Goal: Task Accomplishment & Management: Use online tool/utility

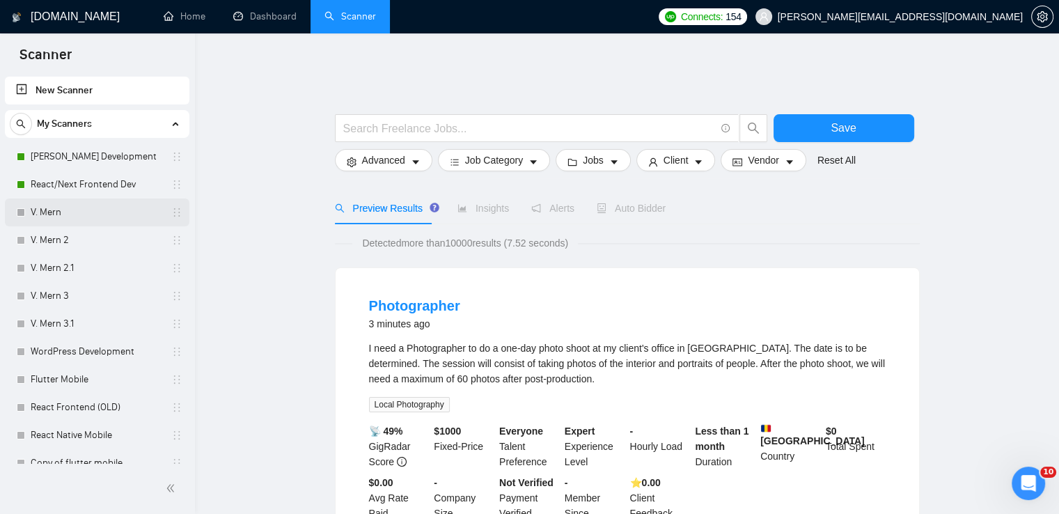
click at [84, 210] on link "V. Mern" at bounding box center [97, 212] width 132 height 28
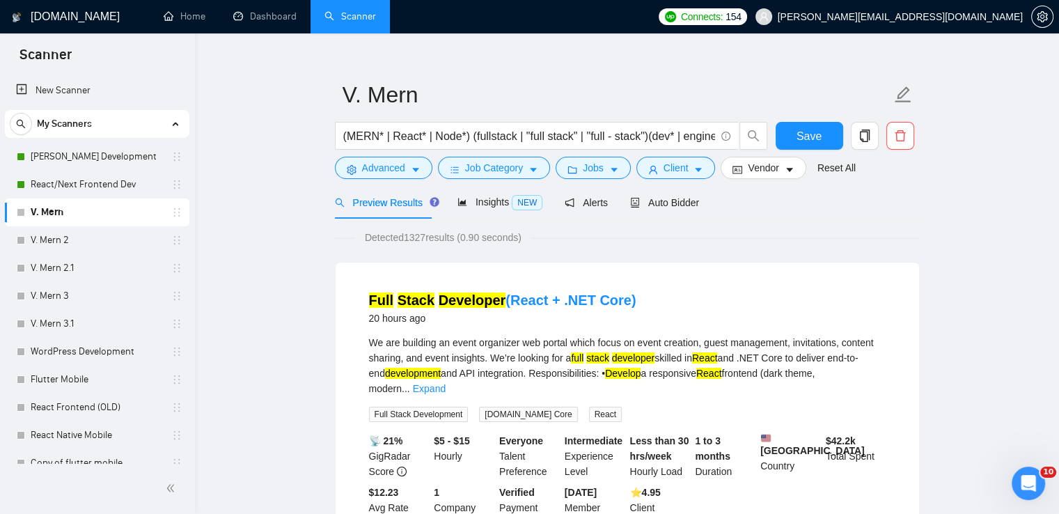
scroll to position [31, 0]
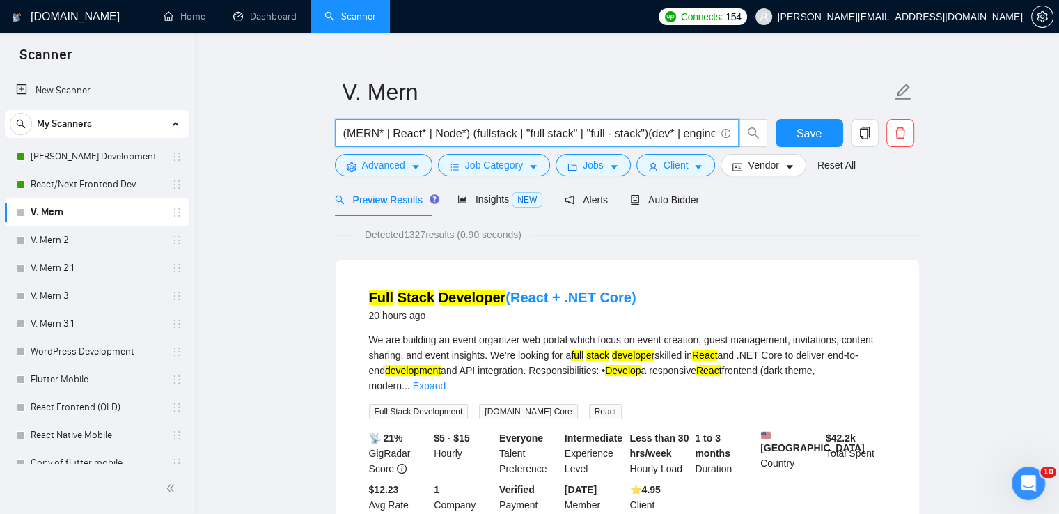
click at [437, 125] on input "(MERN* | React* | Node*) (fullstack | "full stack" | "full - stack")(dev* | eng…" at bounding box center [529, 133] width 372 height 17
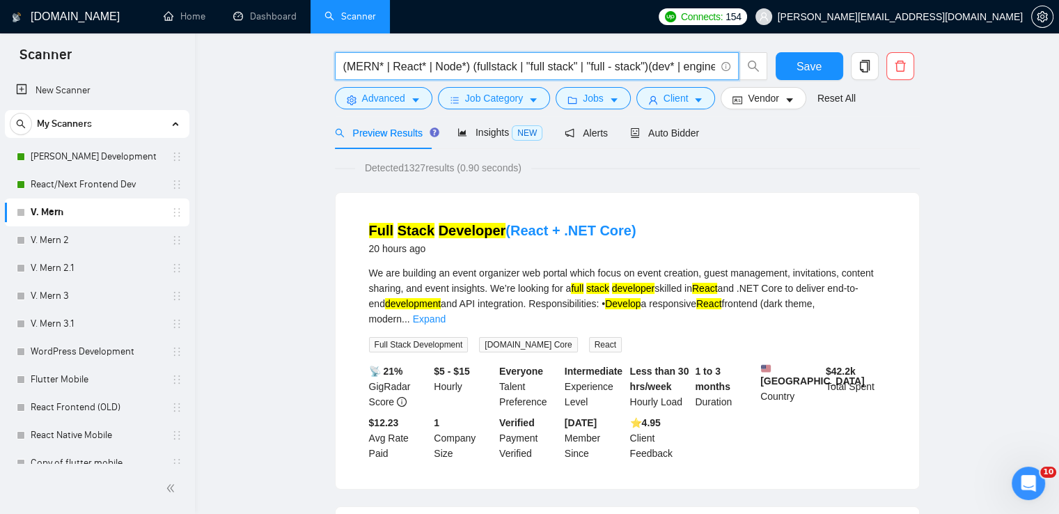
scroll to position [0, 0]
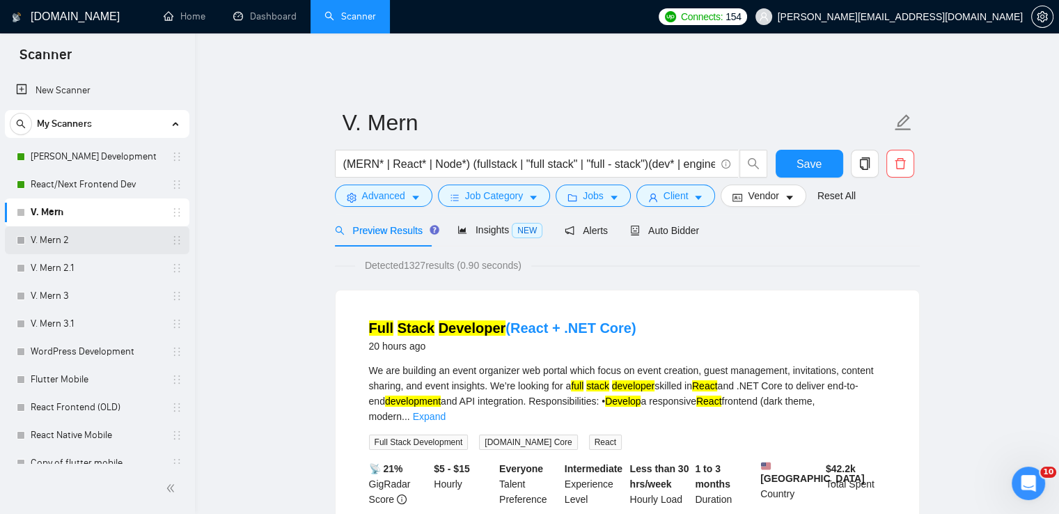
click at [106, 241] on link "V. Mern 2" at bounding box center [97, 240] width 132 height 28
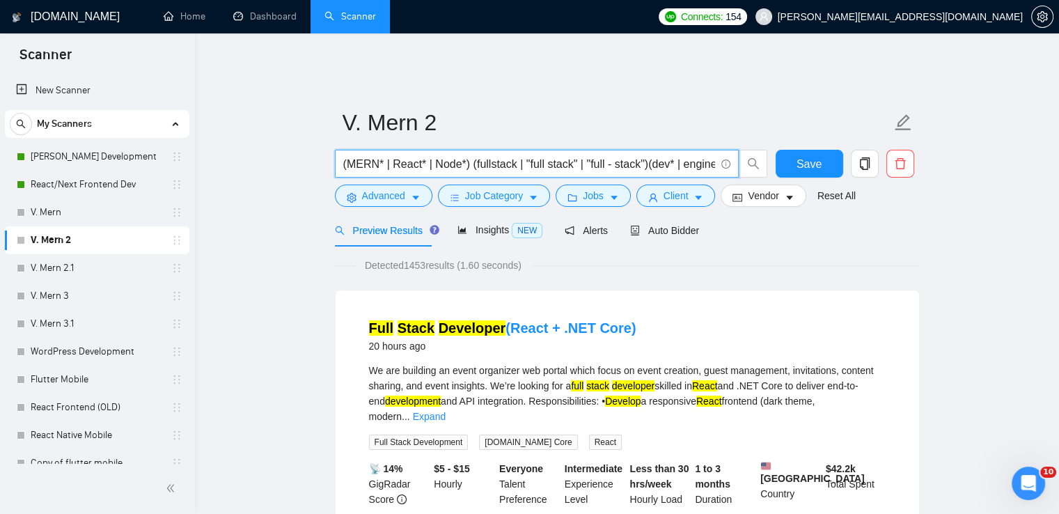
click at [408, 155] on input "(MERN* | React* | Node*) (fullstack | "full stack" | "full - stack")(dev* | eng…" at bounding box center [529, 163] width 372 height 17
click at [100, 271] on link "V. Mern 2.1" at bounding box center [97, 268] width 132 height 28
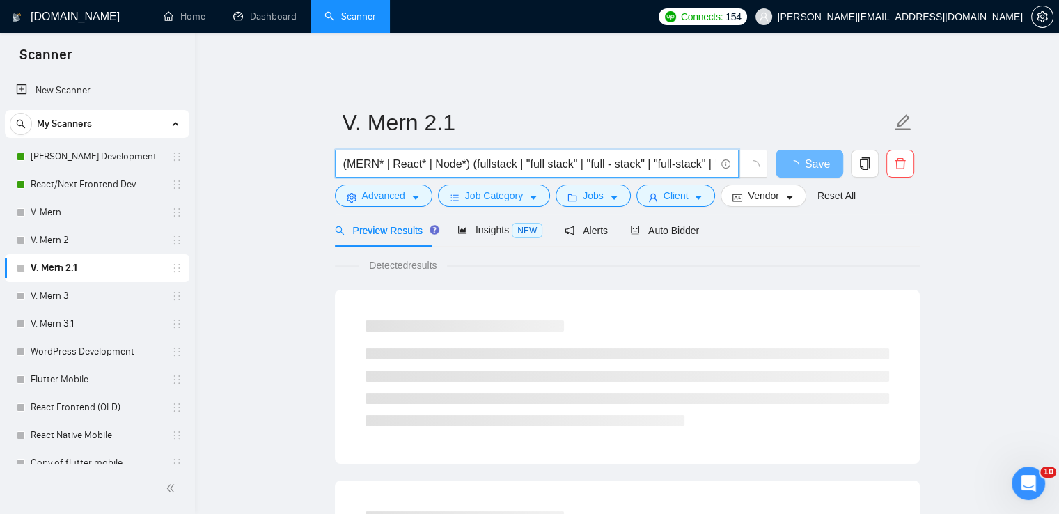
click at [407, 155] on input "(MERN* | React* | Node*) (fullstack | "full stack" | "full - stack" | "full-sta…" at bounding box center [529, 163] width 372 height 17
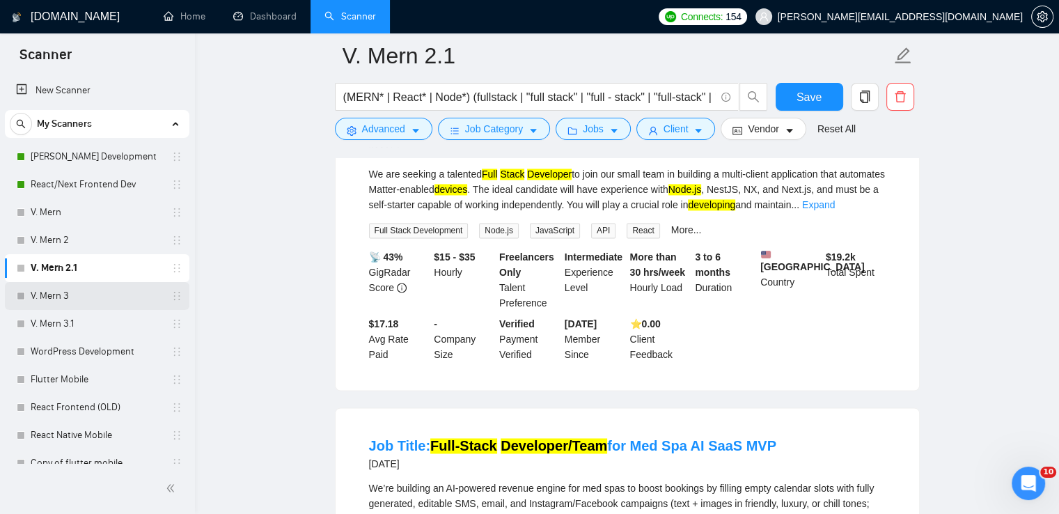
click at [87, 297] on link "V. Mern 3" at bounding box center [97, 296] width 132 height 28
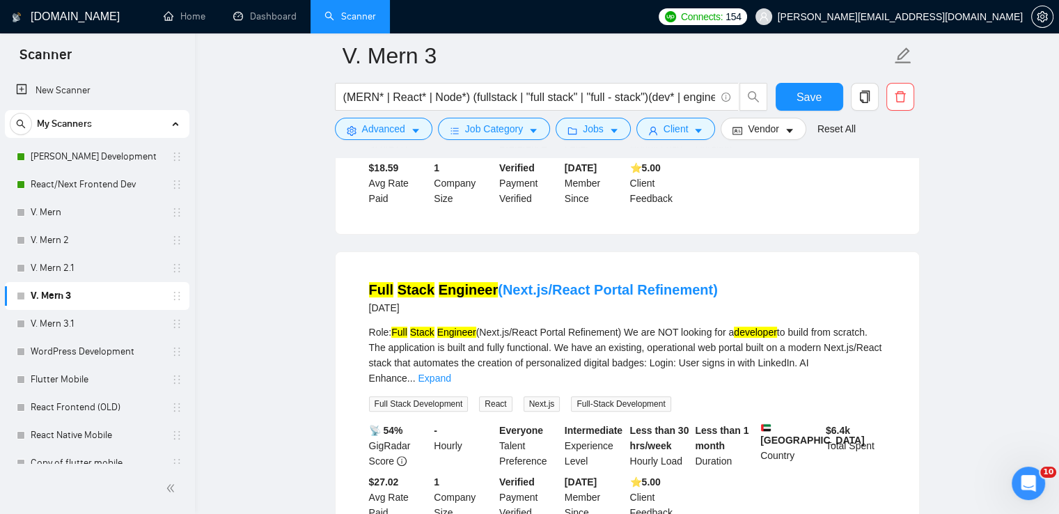
scroll to position [365, 0]
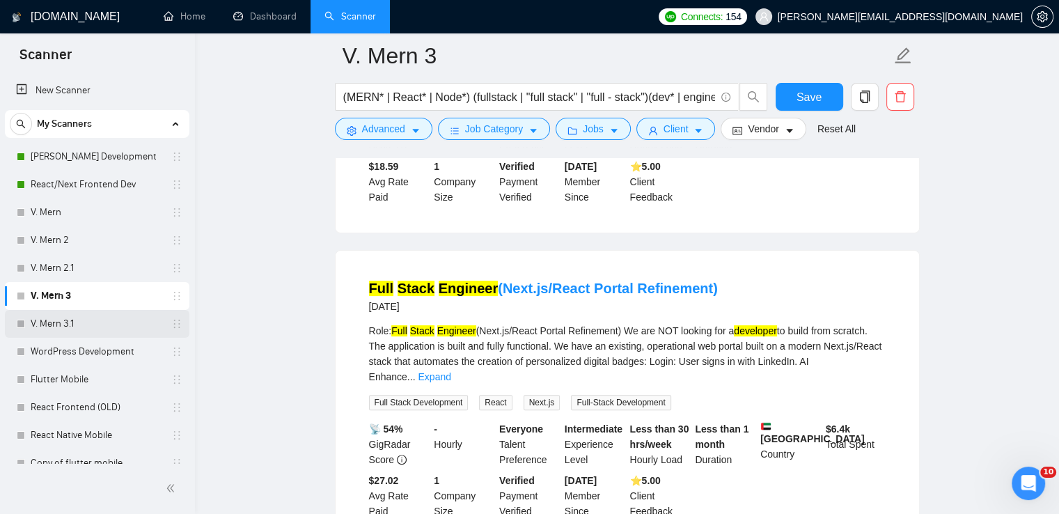
click at [92, 329] on link "V. Mern 3.1" at bounding box center [97, 324] width 132 height 28
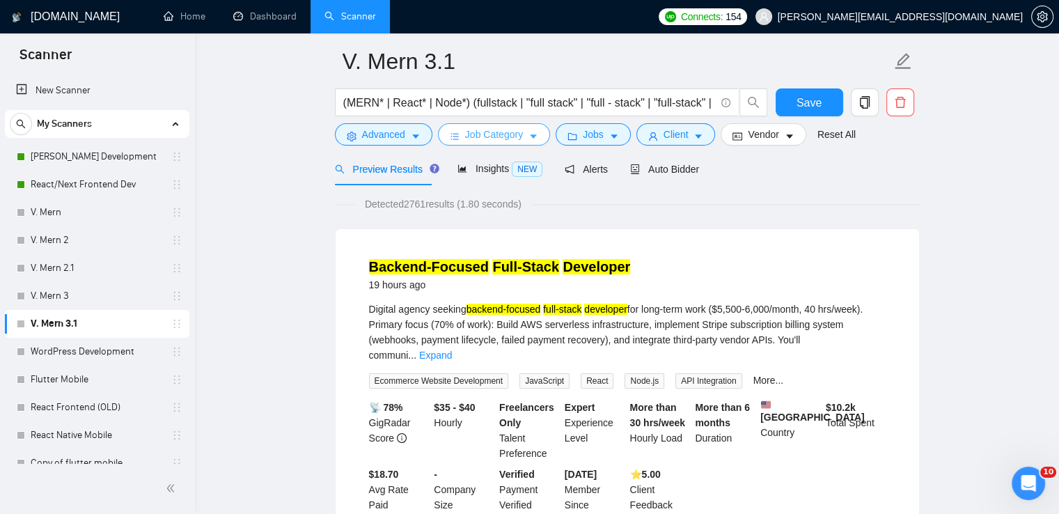
scroll to position [49, 0]
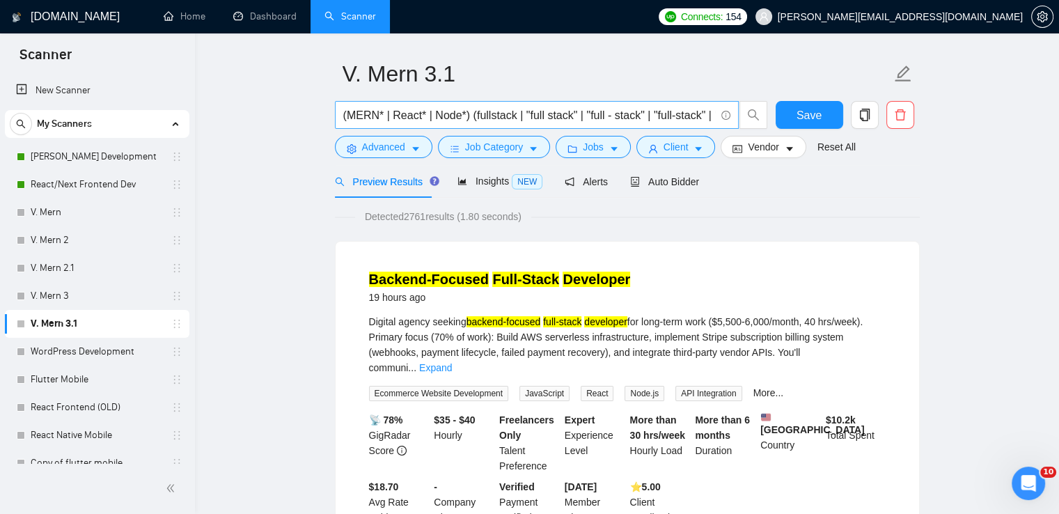
click at [520, 107] on input "(MERN* | React* | Node*) (fullstack | "full stack" | "full - stack" | "full-sta…" at bounding box center [529, 115] width 372 height 17
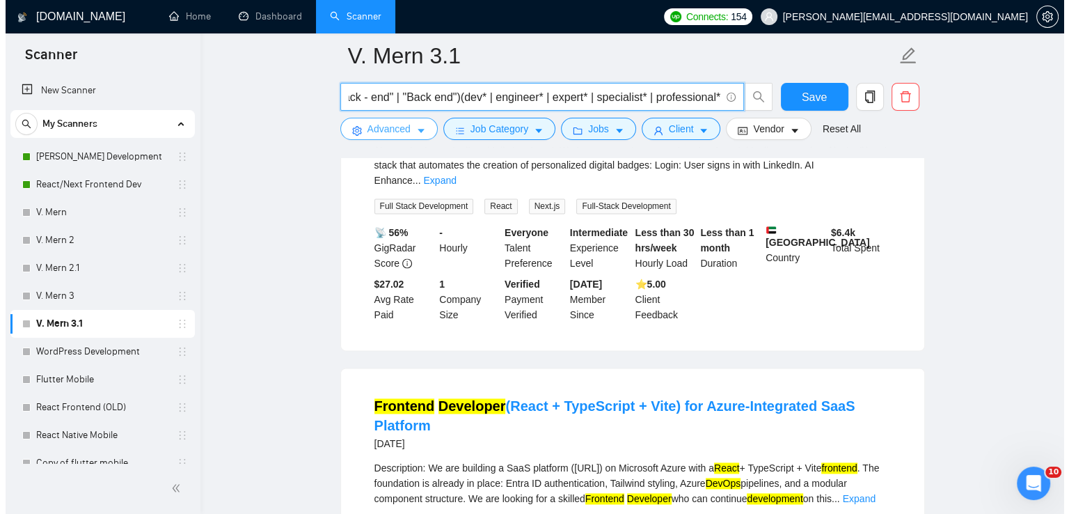
scroll to position [0, 0]
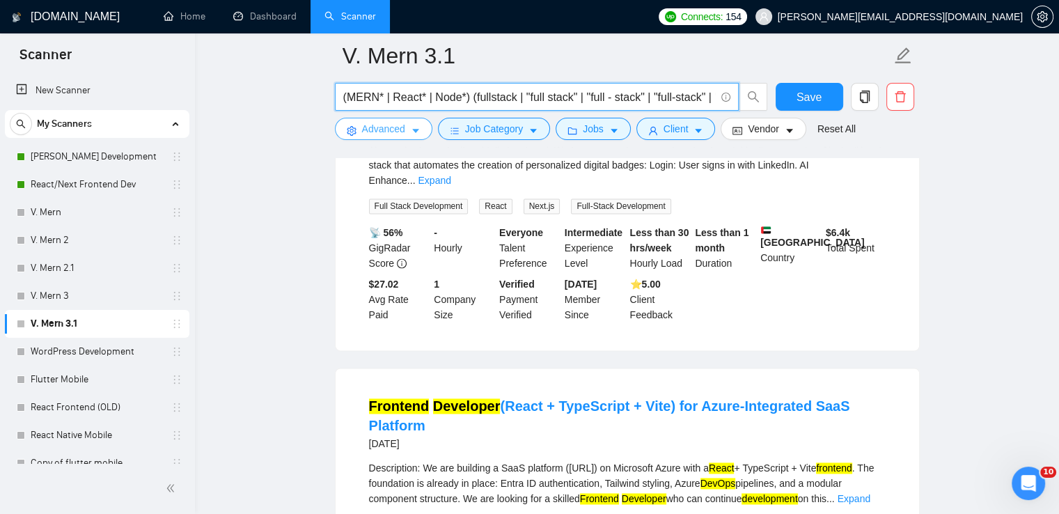
click at [423, 128] on button "Advanced" at bounding box center [383, 129] width 97 height 22
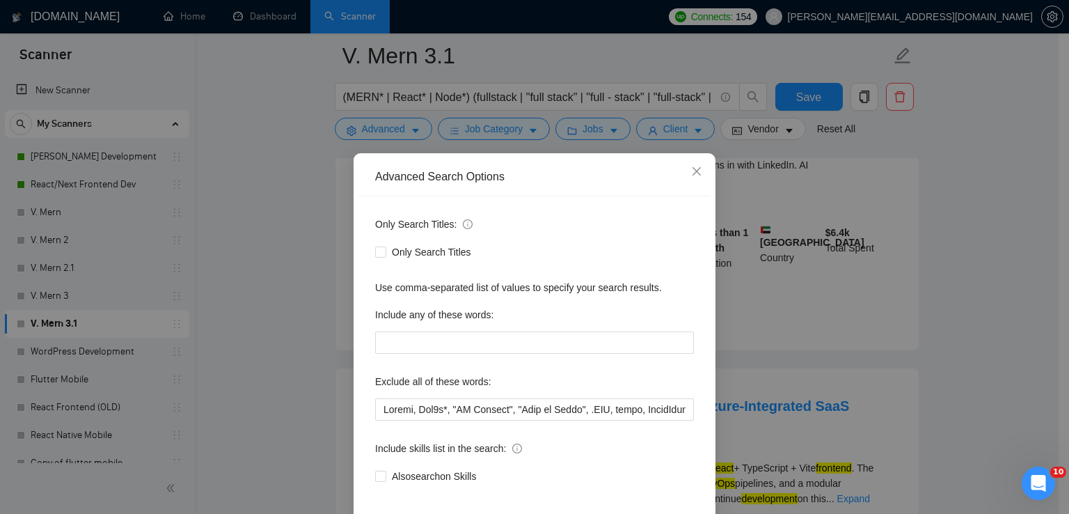
scroll to position [65, 0]
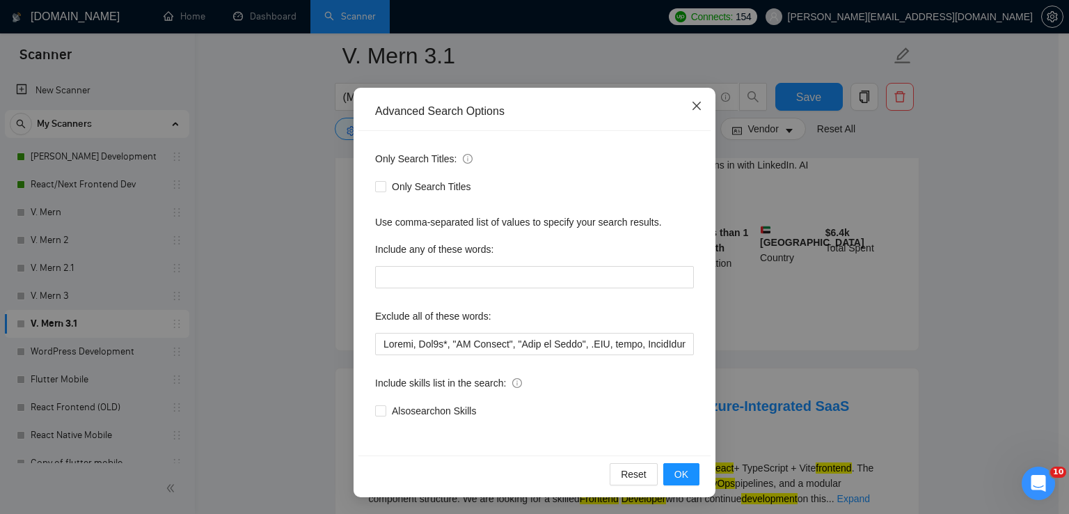
click at [696, 102] on icon "close" at bounding box center [696, 105] width 11 height 11
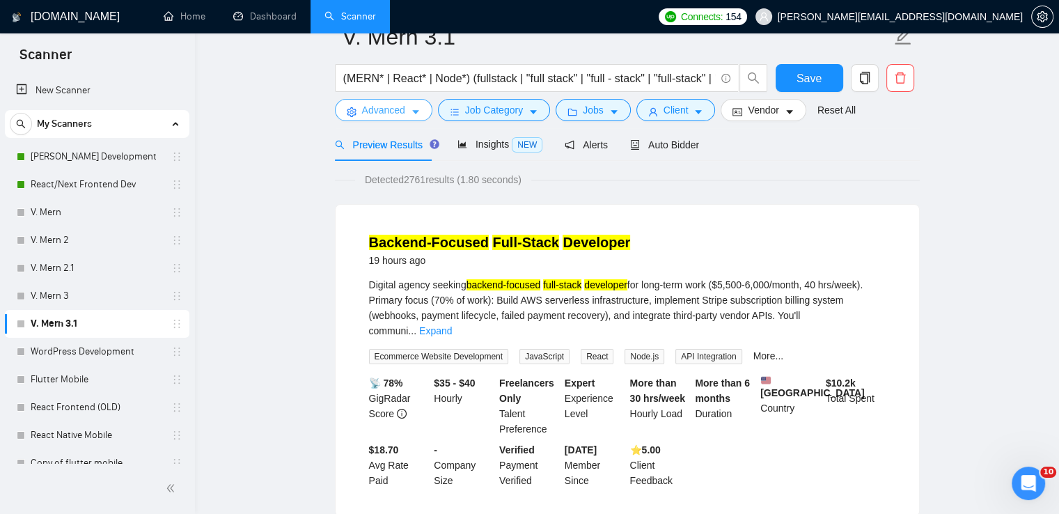
scroll to position [0, 0]
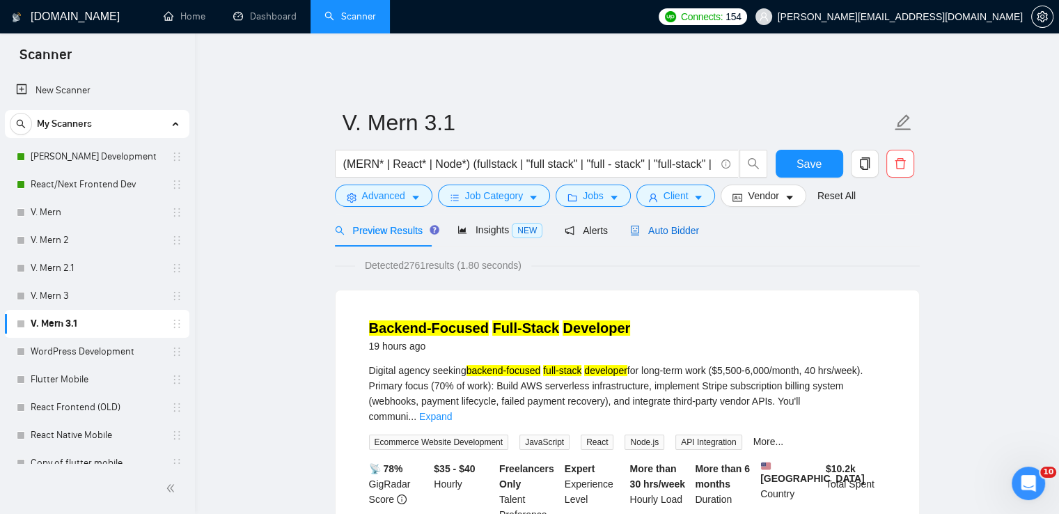
click at [666, 225] on span "Auto Bidder" at bounding box center [664, 230] width 69 height 11
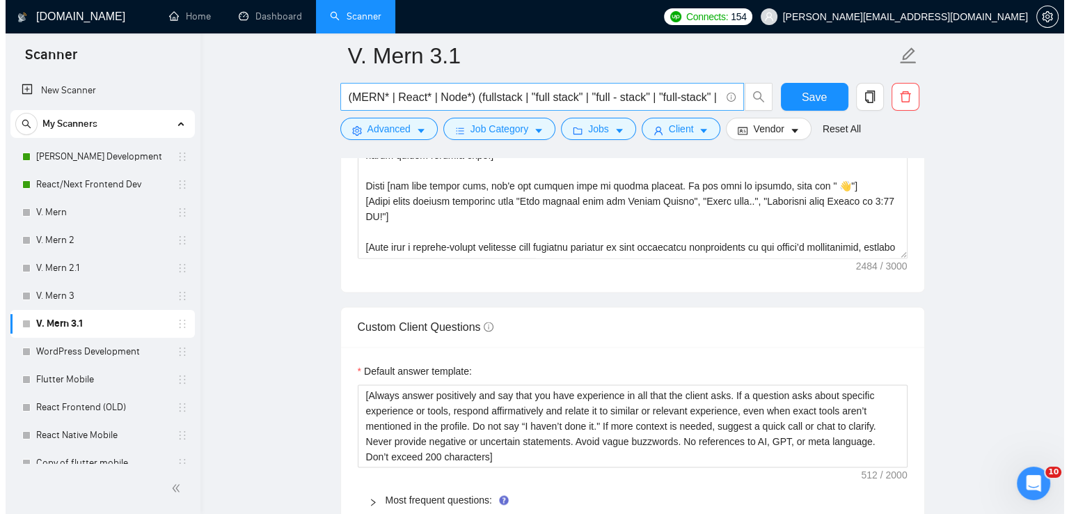
scroll to position [1777, 0]
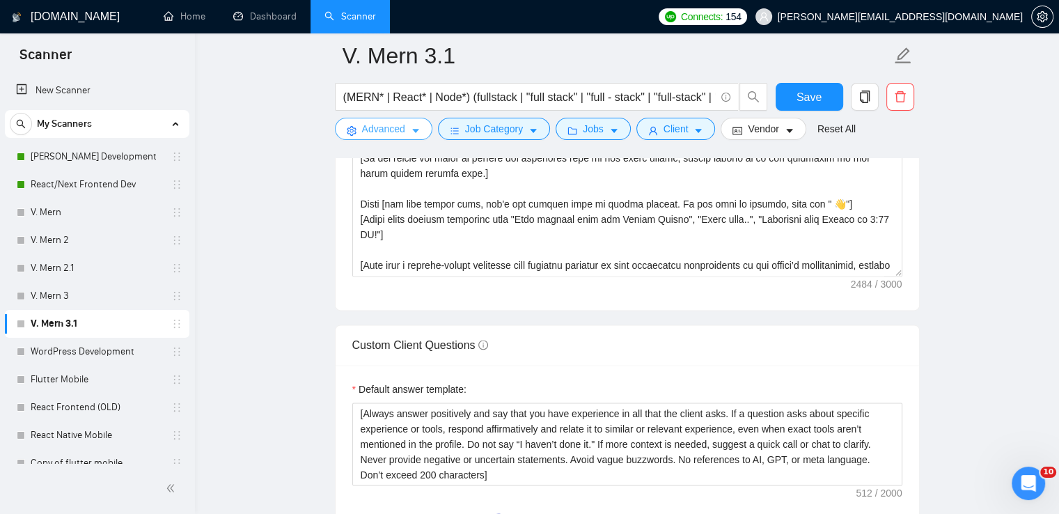
click at [417, 123] on button "Advanced" at bounding box center [383, 129] width 97 height 22
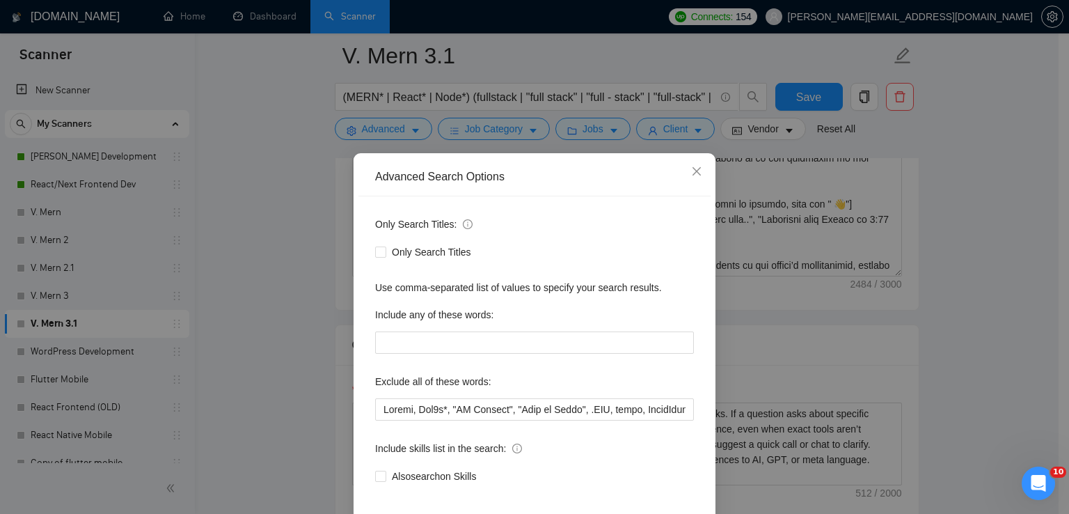
click at [479, 124] on div "Advanced Search Options Only Search Titles: Only Search Titles Use comma-separa…" at bounding box center [534, 257] width 1069 height 514
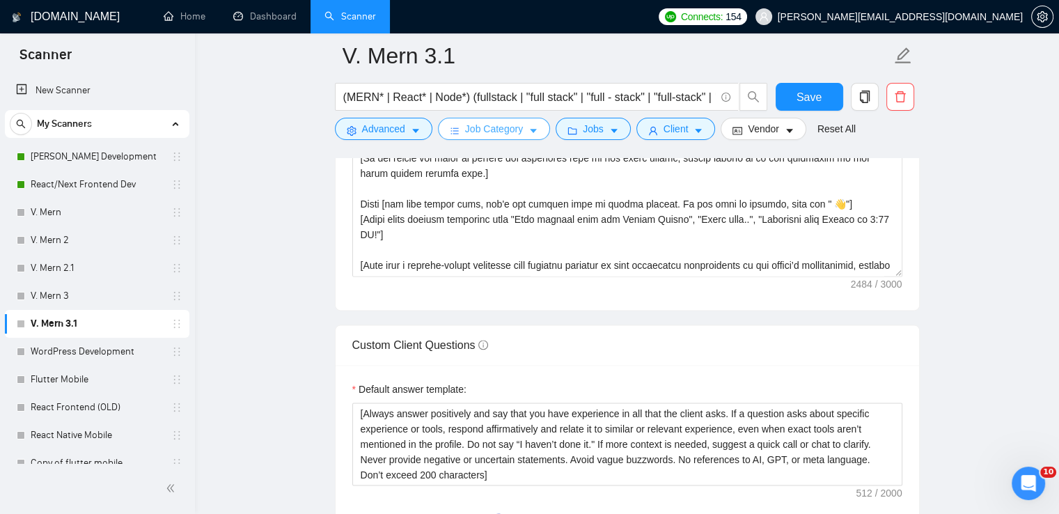
click at [505, 129] on span "Job Category" at bounding box center [494, 128] width 58 height 15
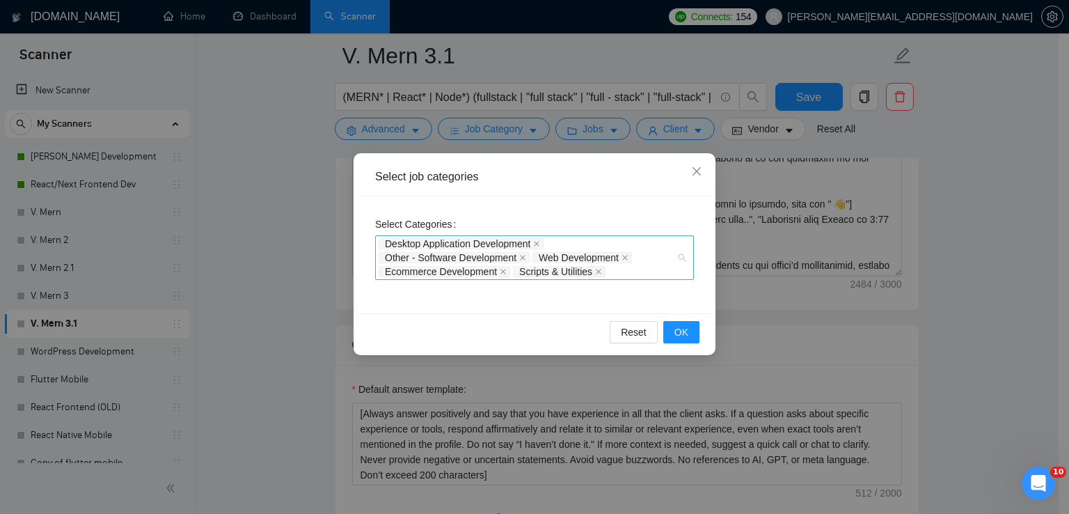
click at [643, 269] on div "Desktop Application Development Other - Software Development Web Development Ec…" at bounding box center [528, 258] width 298 height 42
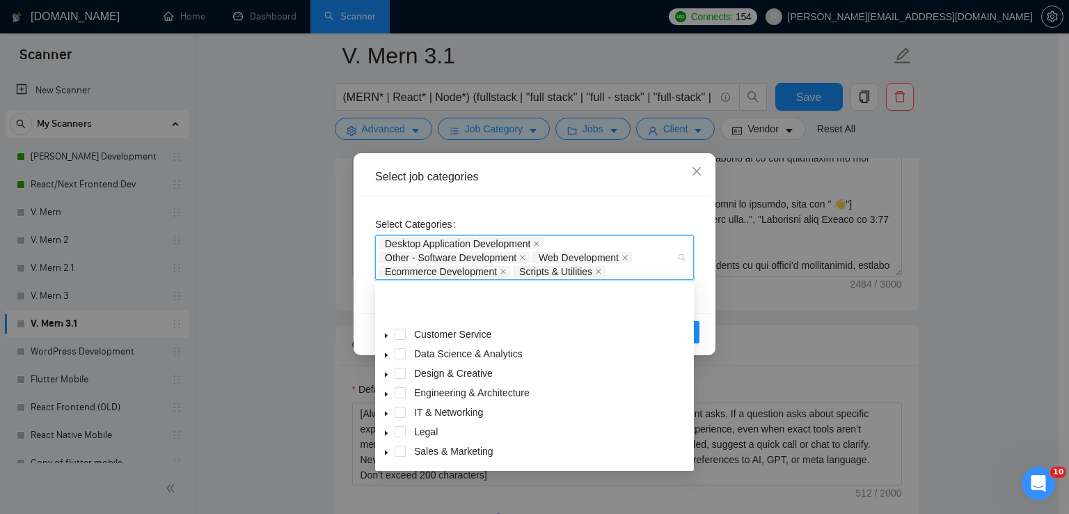
scroll to position [56, 0]
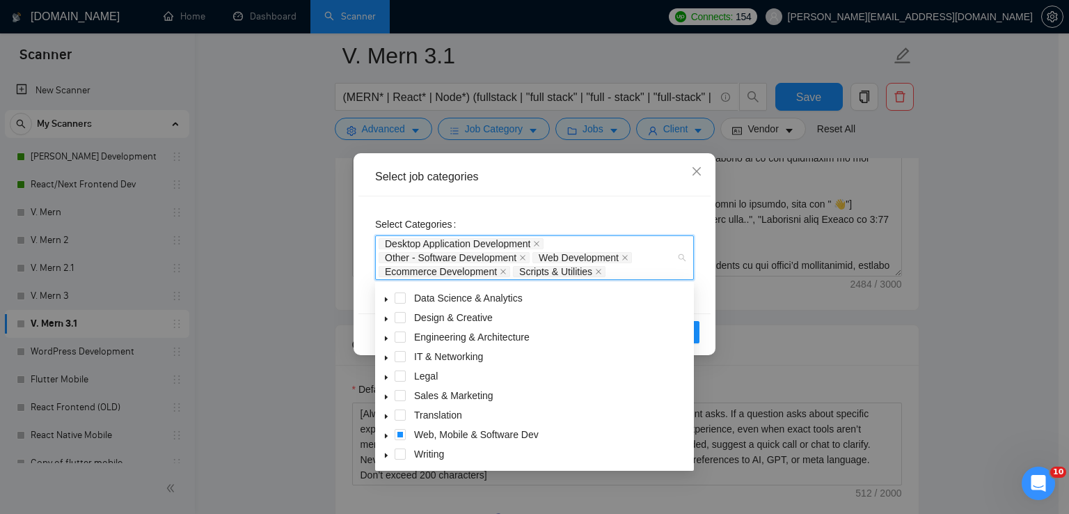
click at [383, 437] on icon "caret-down" at bounding box center [386, 435] width 7 height 7
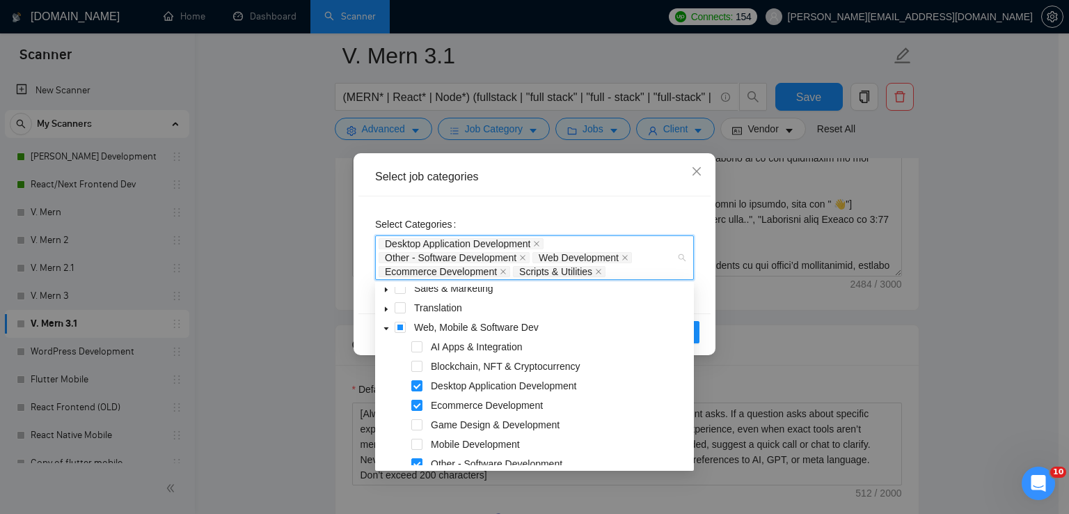
scroll to position [162, 0]
click at [478, 350] on span "AI Apps & Integration" at bounding box center [477, 347] width 92 height 11
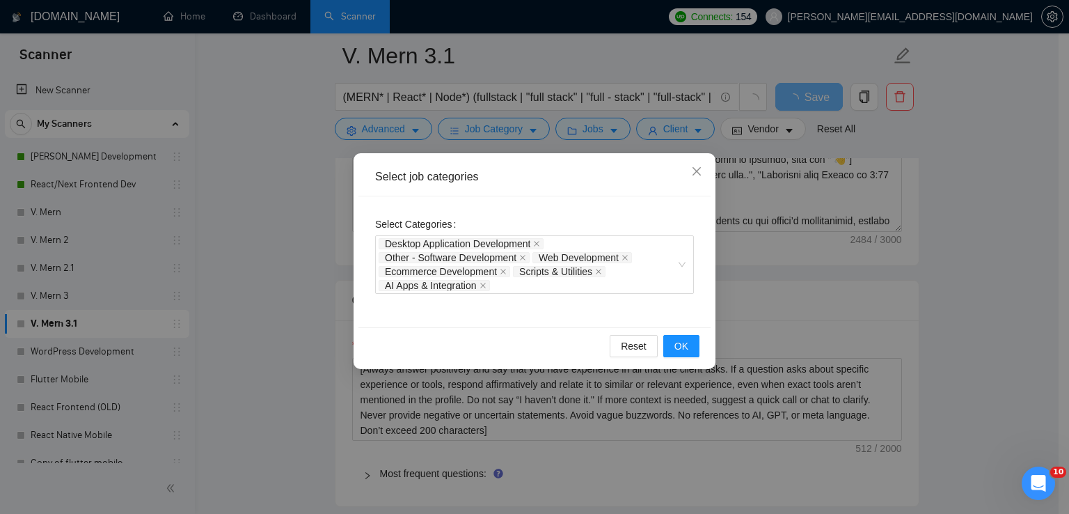
click at [629, 221] on div "Select Categories Desktop Application Development Other - Software Development …" at bounding box center [534, 253] width 319 height 81
click at [675, 343] on span "OK" at bounding box center [682, 345] width 14 height 15
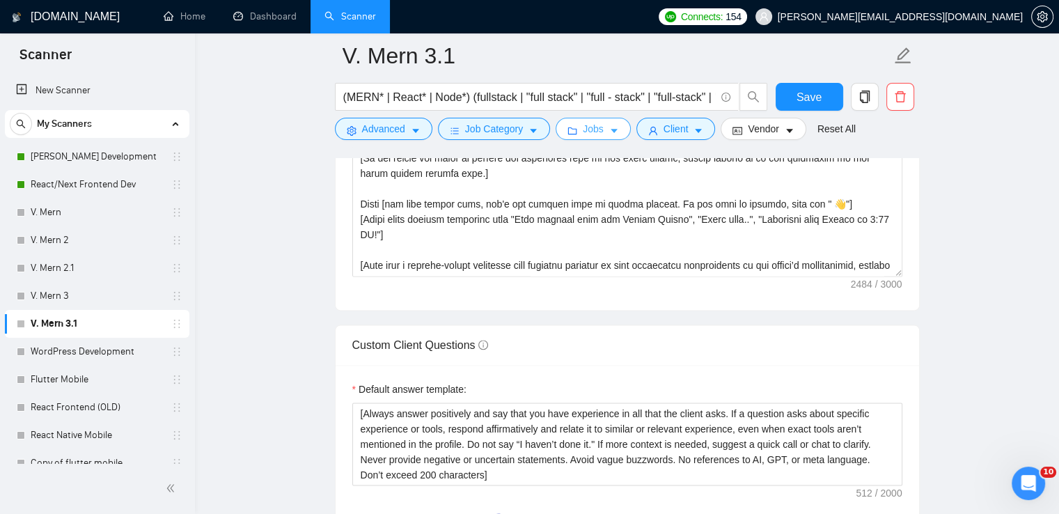
click at [603, 129] on button "Jobs" at bounding box center [593, 129] width 75 height 22
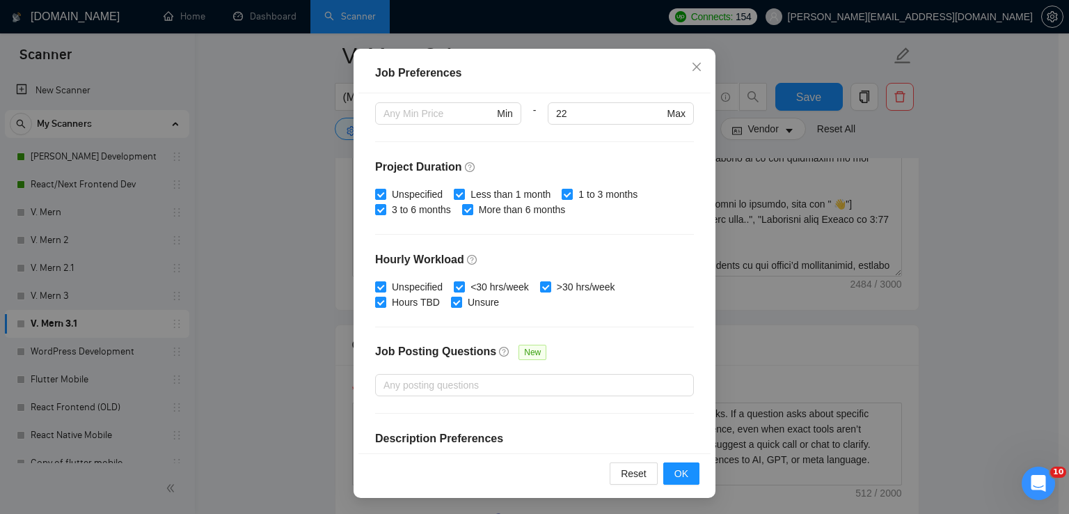
scroll to position [425, 0]
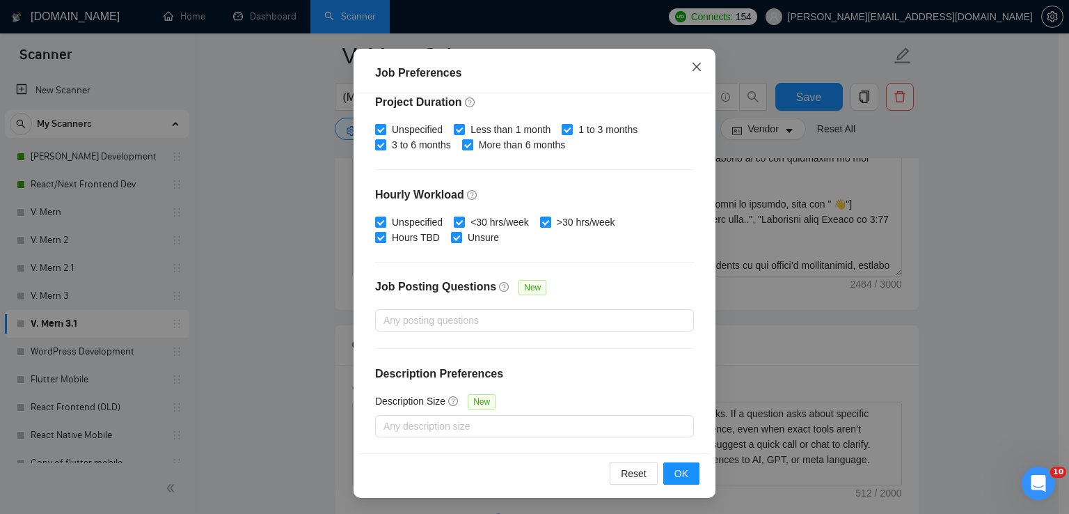
click at [691, 65] on icon "close" at bounding box center [696, 66] width 11 height 11
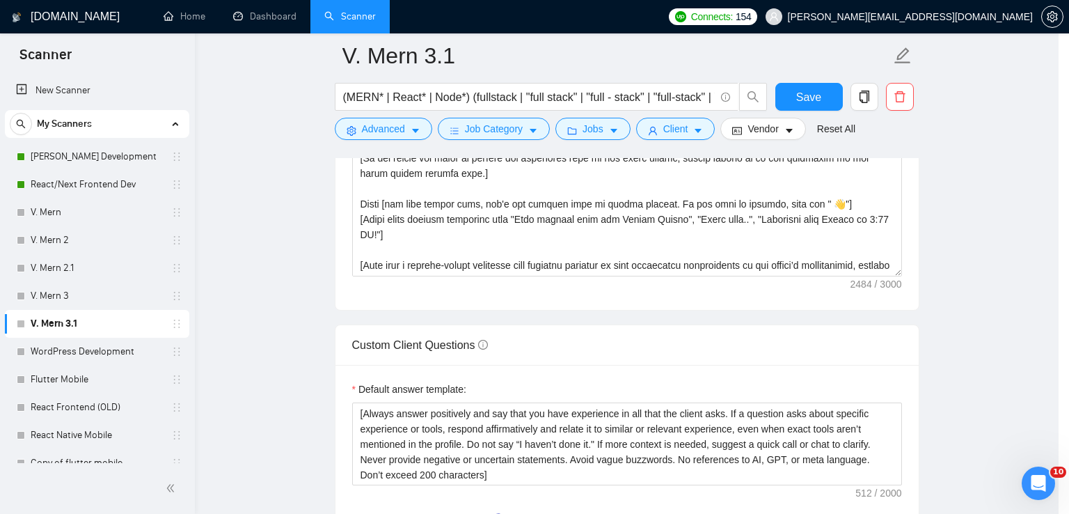
scroll to position [35, 0]
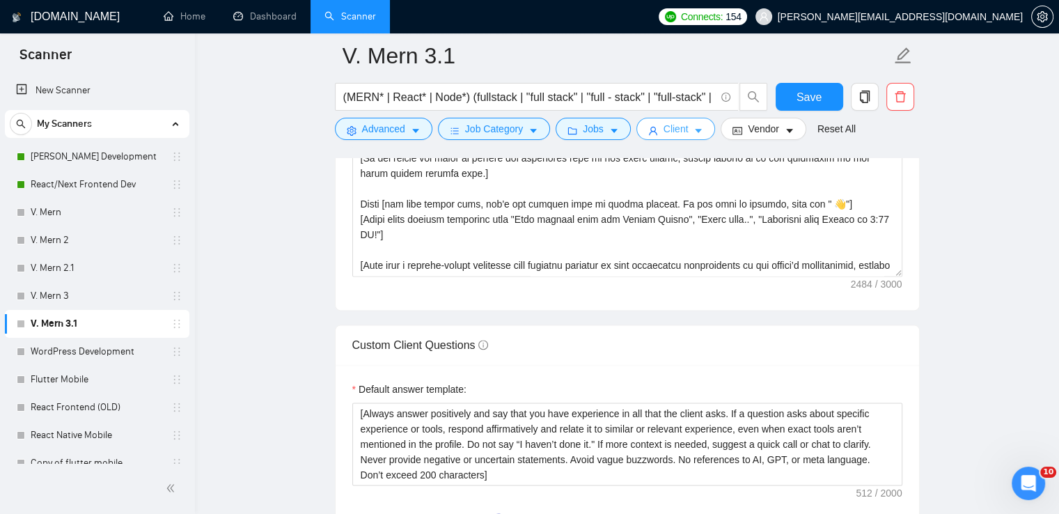
click at [693, 129] on icon "caret-down" at bounding box center [698, 131] width 10 height 10
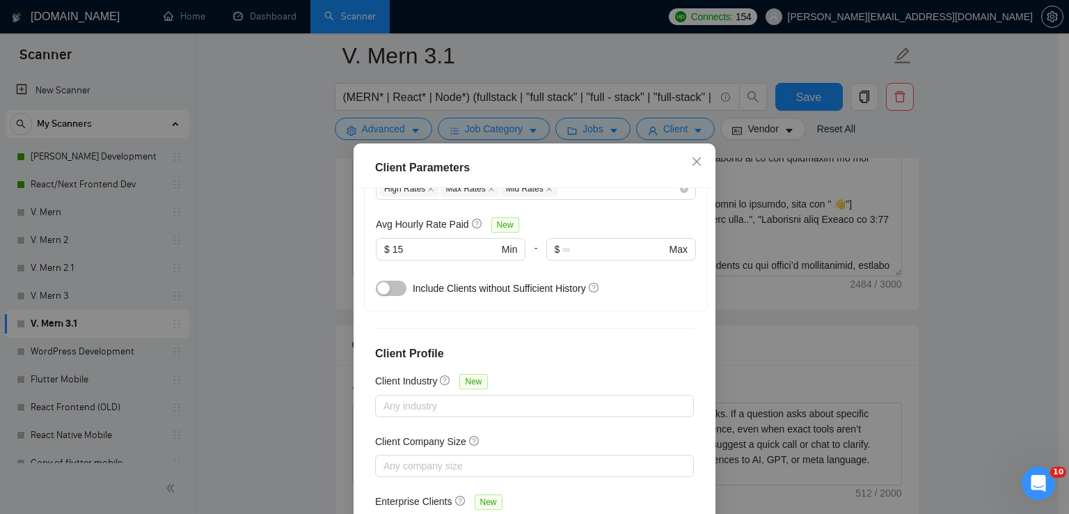
scroll to position [526, 0]
click at [438, 241] on input "15" at bounding box center [446, 248] width 106 height 15
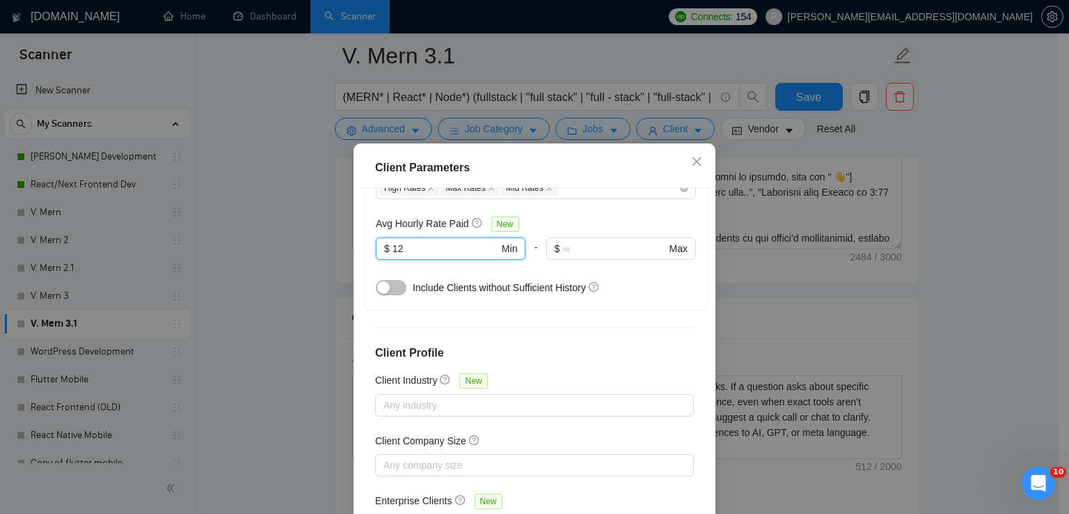
type input "12"
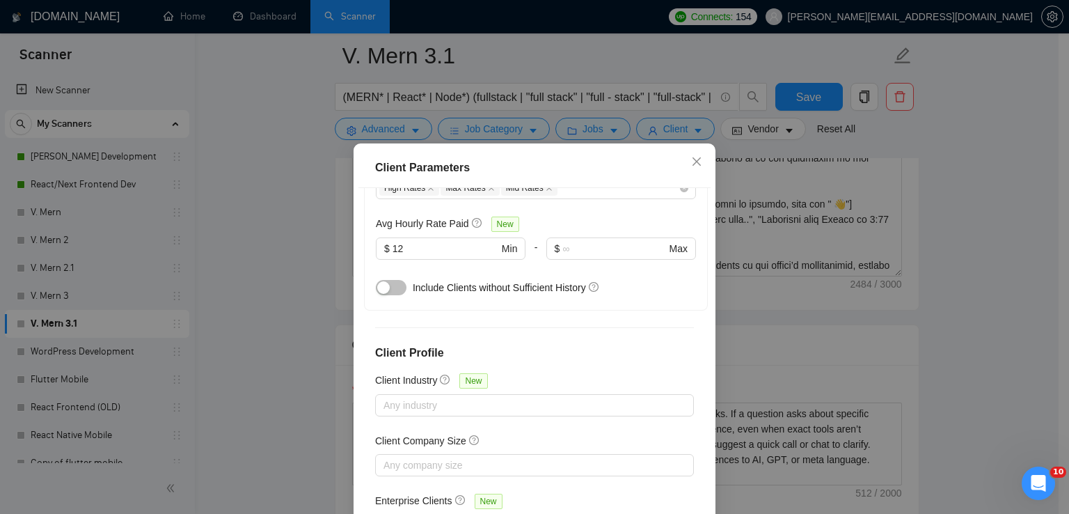
click at [499, 300] on div "Client Location Include Client Countries Select Exclude Client Countries India …" at bounding box center [535, 368] width 352 height 360
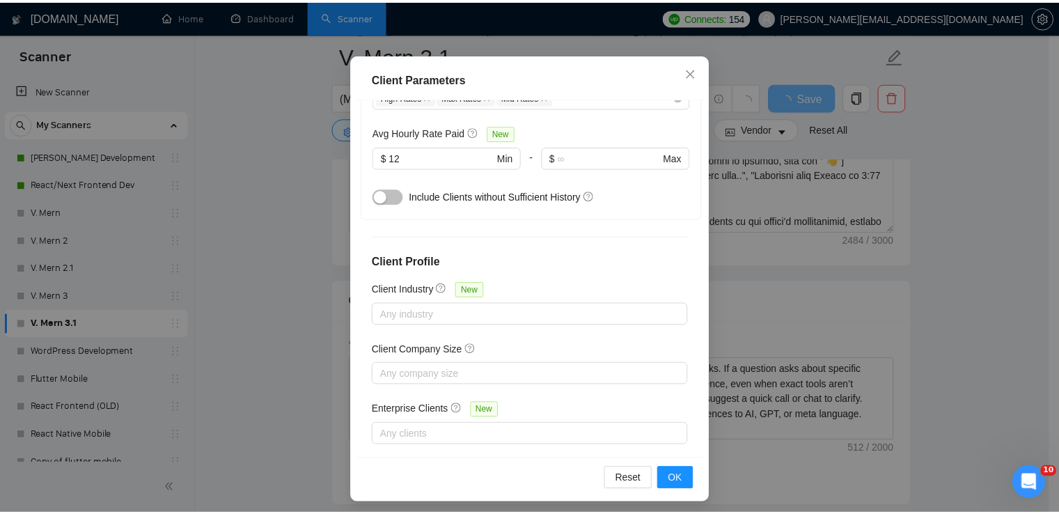
scroll to position [95, 0]
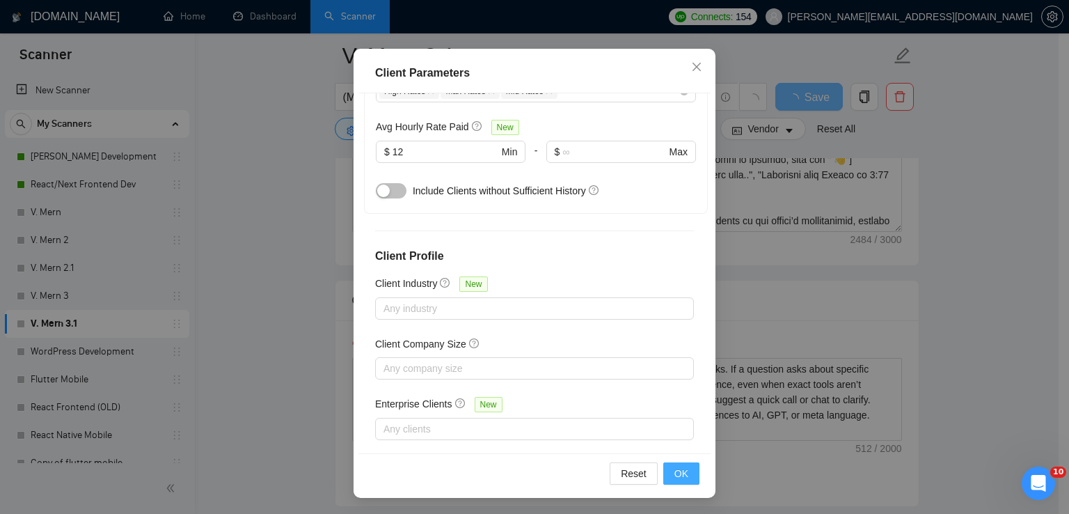
click at [681, 476] on span "OK" at bounding box center [682, 473] width 14 height 15
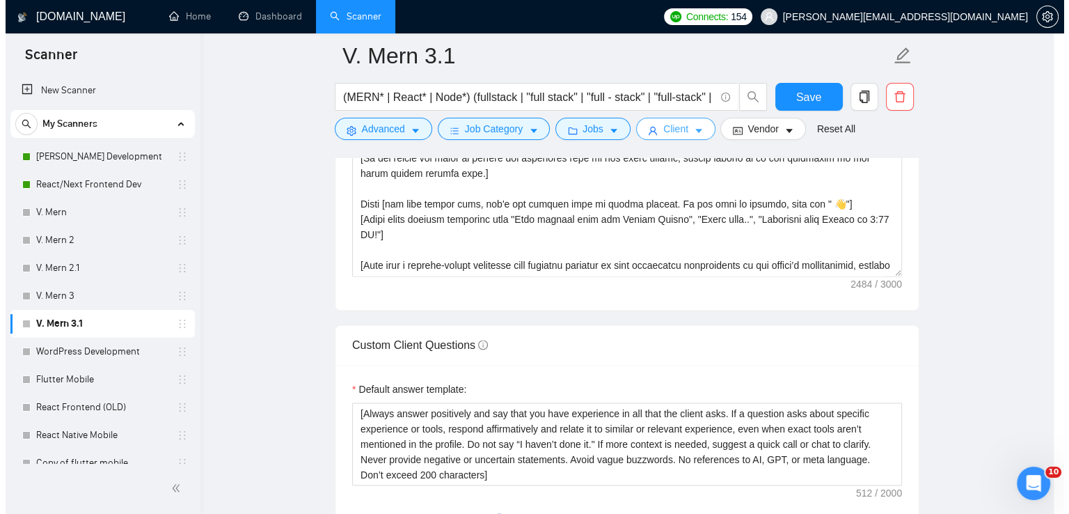
scroll to position [0, 0]
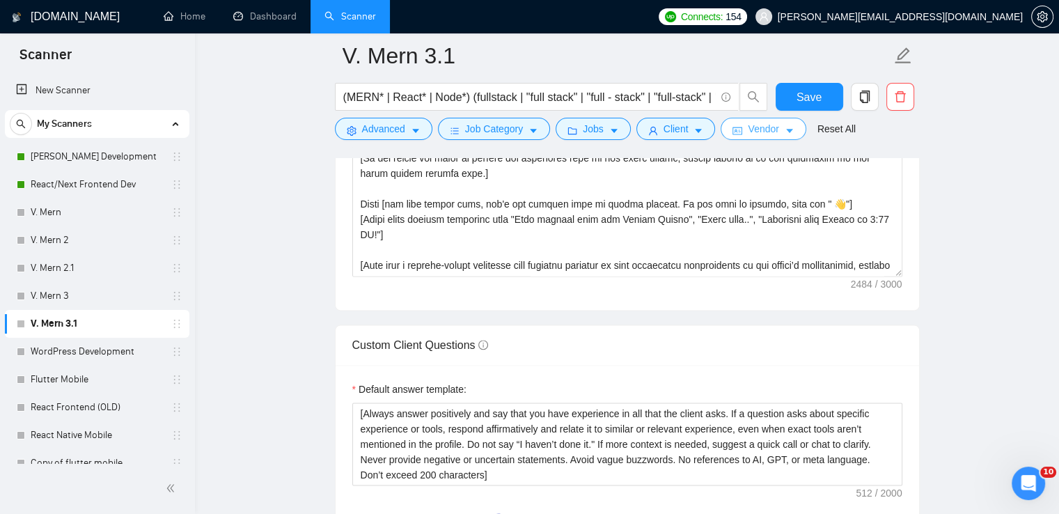
click at [748, 127] on span "Vendor" at bounding box center [763, 128] width 31 height 15
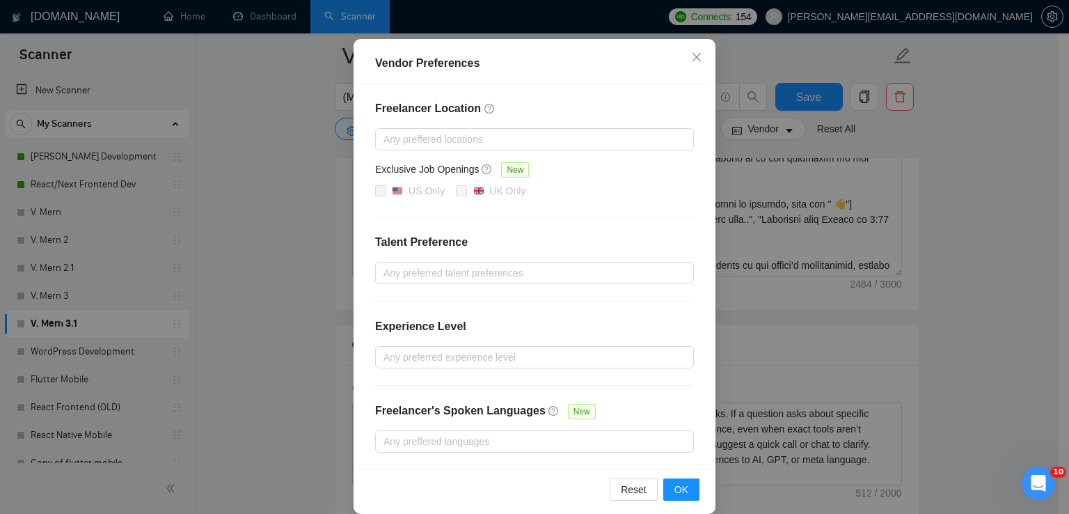
scroll to position [130, 0]
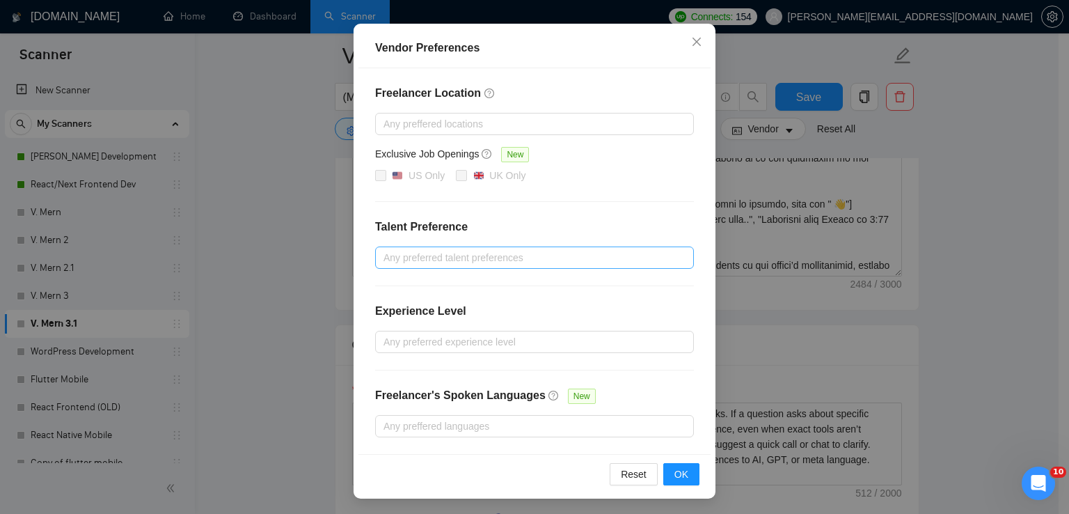
click at [540, 261] on div at bounding box center [528, 257] width 298 height 17
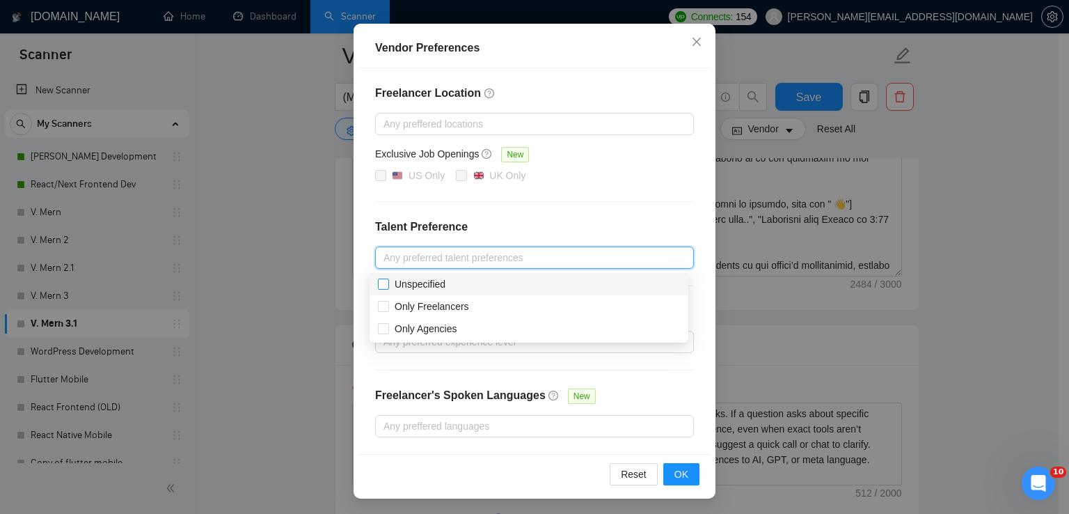
click at [447, 279] on span "Unspecified" at bounding box center [420, 283] width 62 height 15
click at [388, 279] on input "Unspecified" at bounding box center [383, 284] width 10 height 10
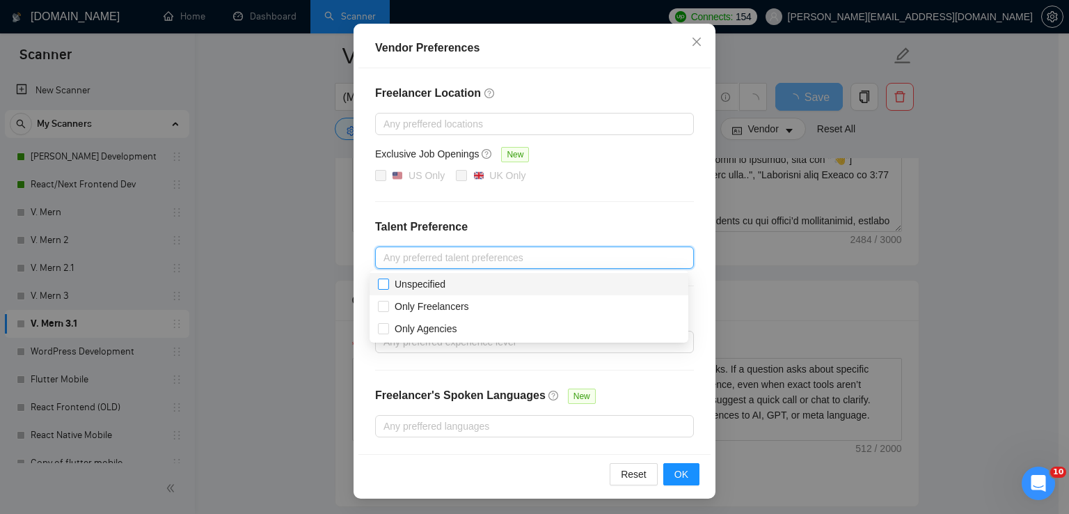
click at [384, 284] on input "Unspecified" at bounding box center [383, 284] width 10 height 10
checkbox input "true"
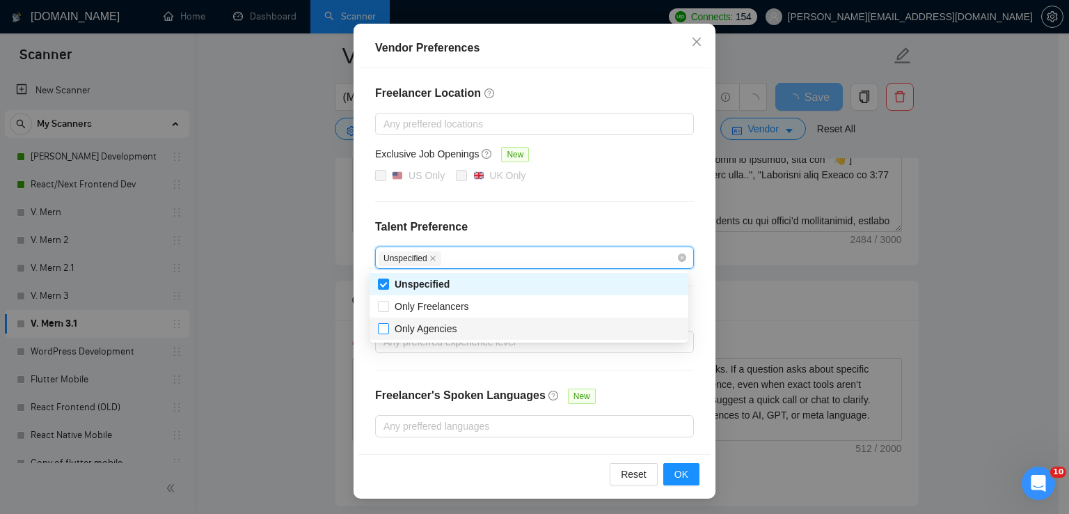
click at [382, 329] on input "Only Agencies" at bounding box center [383, 328] width 10 height 10
checkbox input "true"
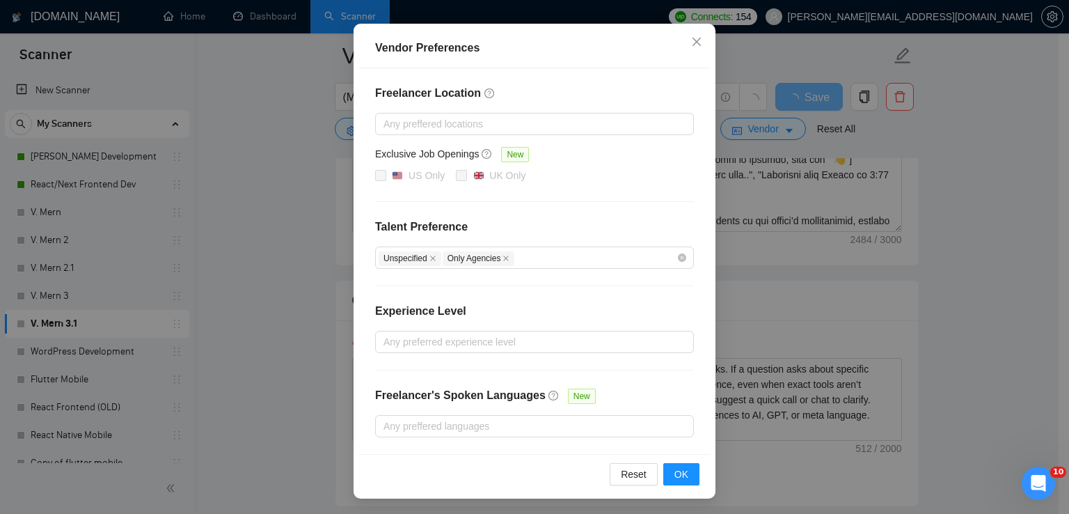
click at [610, 213] on div "Freelancer Location Any preffered locations Exclusive Job Openings New US Only …" at bounding box center [535, 261] width 352 height 386
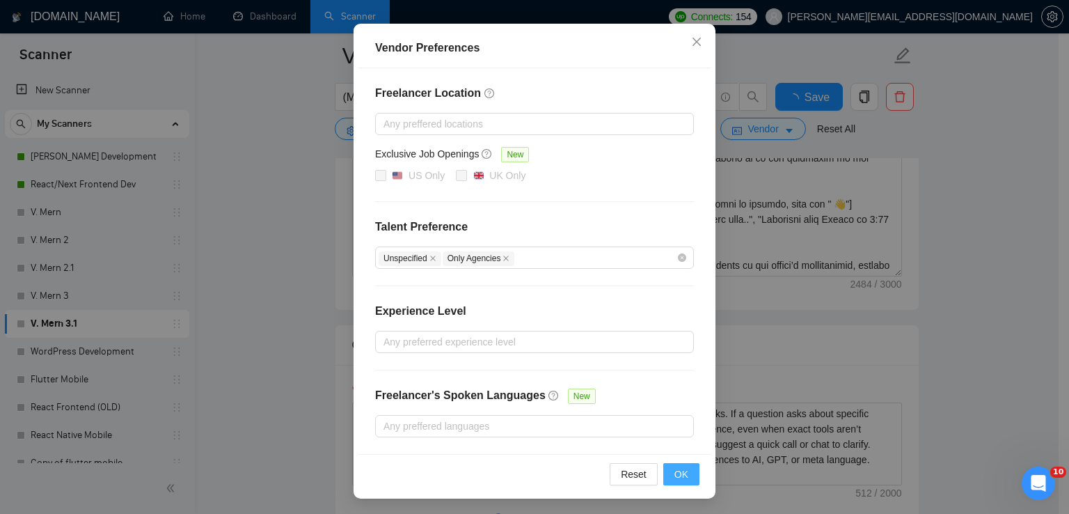
click at [688, 464] on button "OK" at bounding box center [682, 474] width 36 height 22
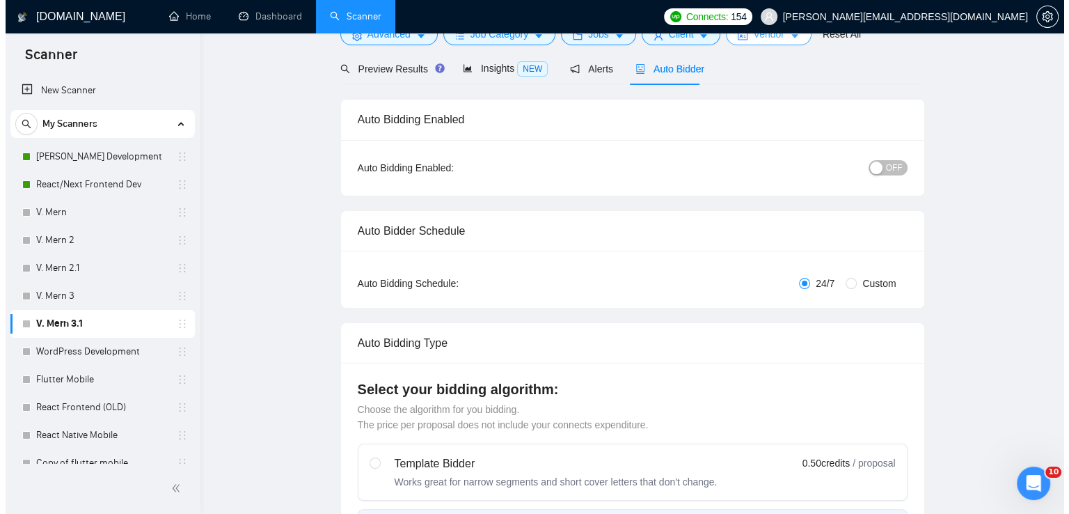
scroll to position [0, 0]
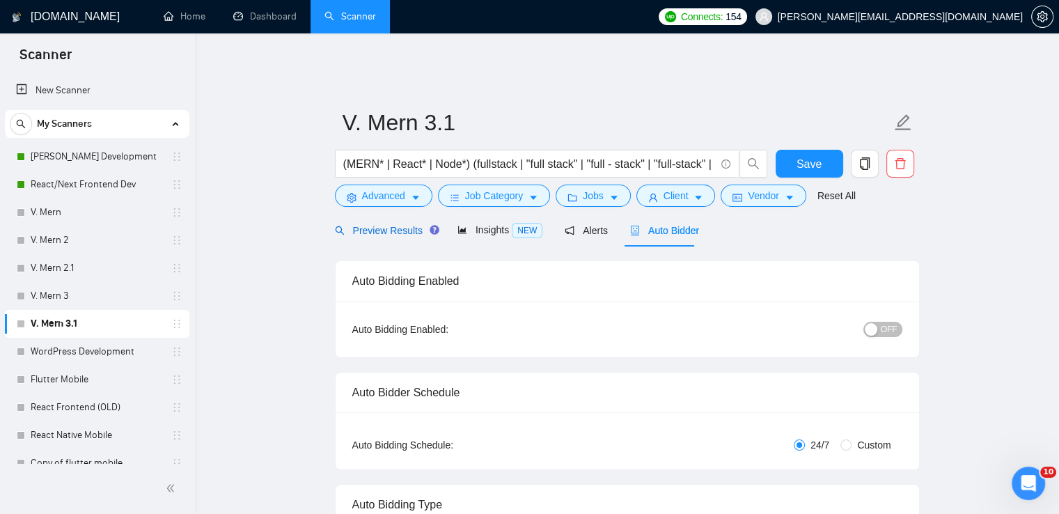
click at [383, 225] on span "Preview Results" at bounding box center [385, 230] width 100 height 11
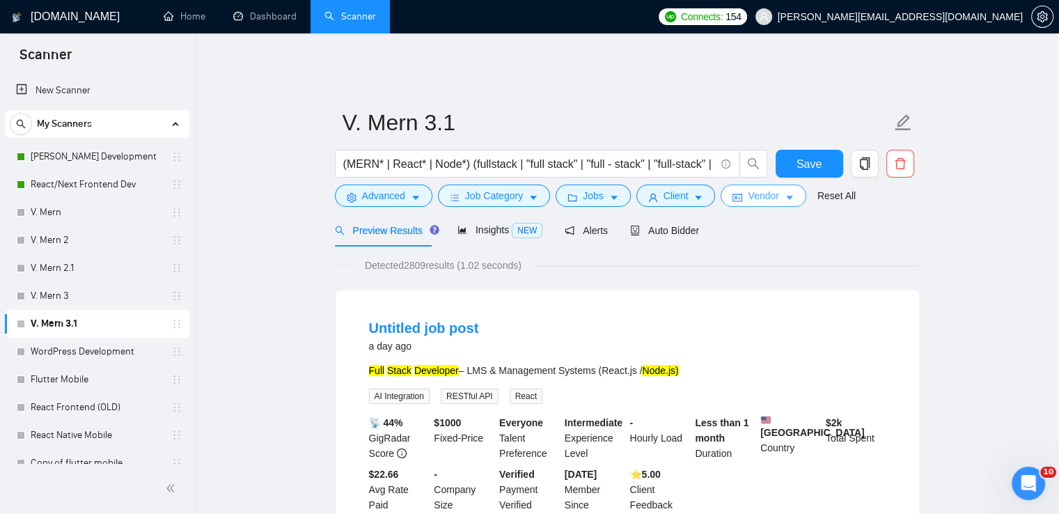
click at [791, 187] on button "Vendor" at bounding box center [763, 196] width 85 height 22
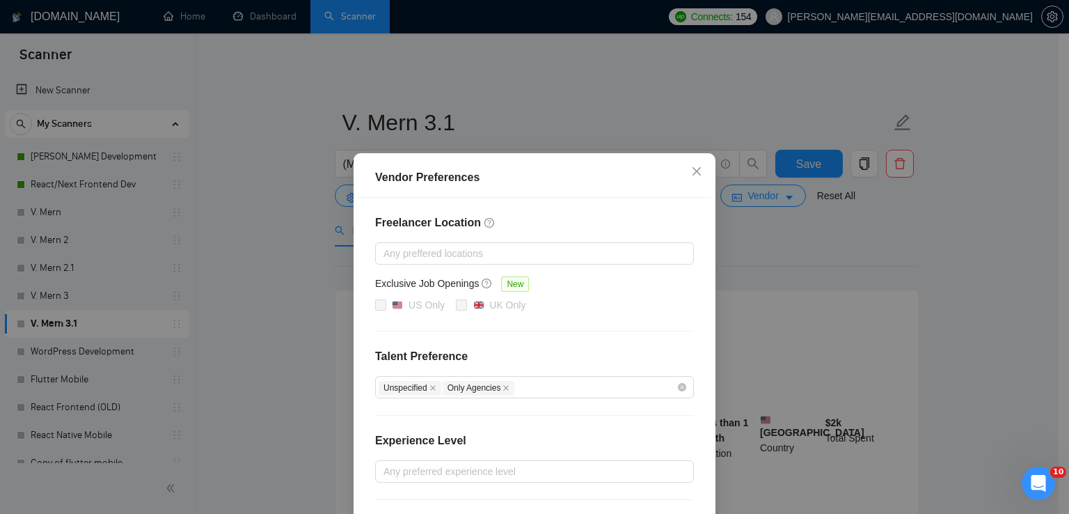
drag, startPoint x: 473, startPoint y: 174, endPoint x: 517, endPoint y: 204, distance: 53.1
click at [517, 204] on div "Vendor Preferences Freelancer Location Any preffered locations Exclusive Job Op…" at bounding box center [535, 390] width 362 height 475
click at [546, 168] on div "Vendor Preferences" at bounding box center [535, 178] width 352 height 40
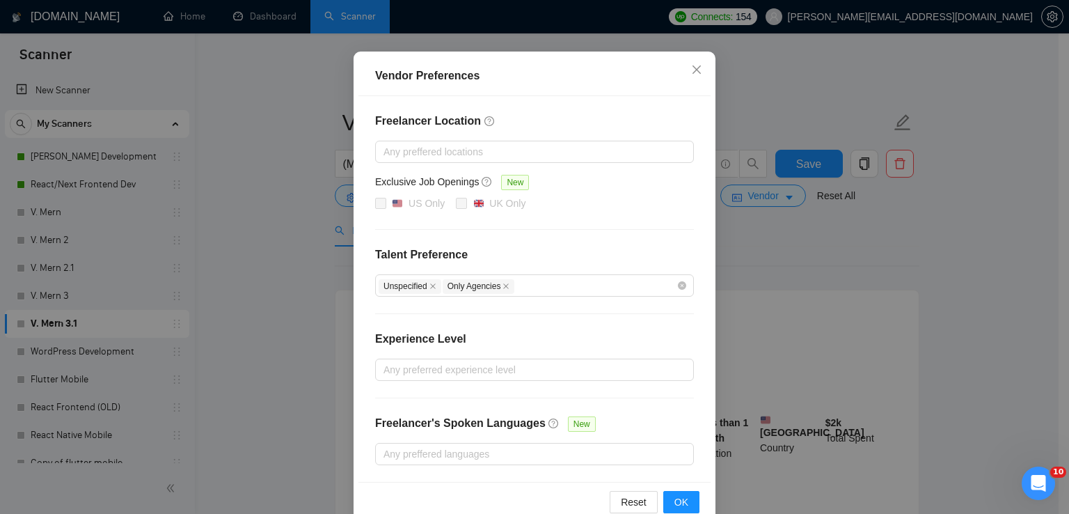
scroll to position [103, 0]
click at [430, 283] on icon "close" at bounding box center [433, 284] width 7 height 7
click at [435, 283] on span "Only Agencies" at bounding box center [415, 285] width 72 height 15
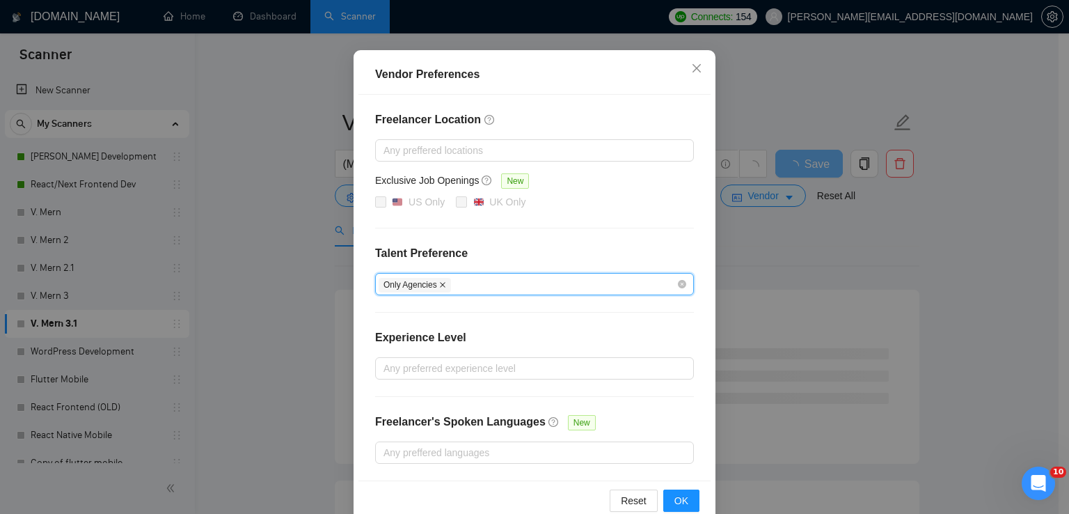
click at [439, 283] on icon "close" at bounding box center [442, 284] width 7 height 7
click at [678, 499] on span "OK" at bounding box center [682, 500] width 14 height 15
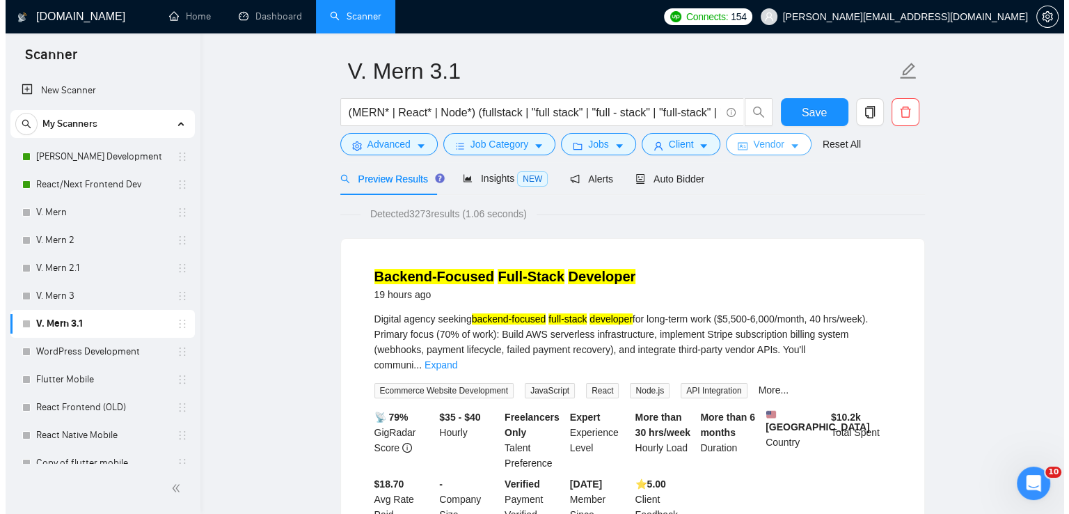
scroll to position [0, 0]
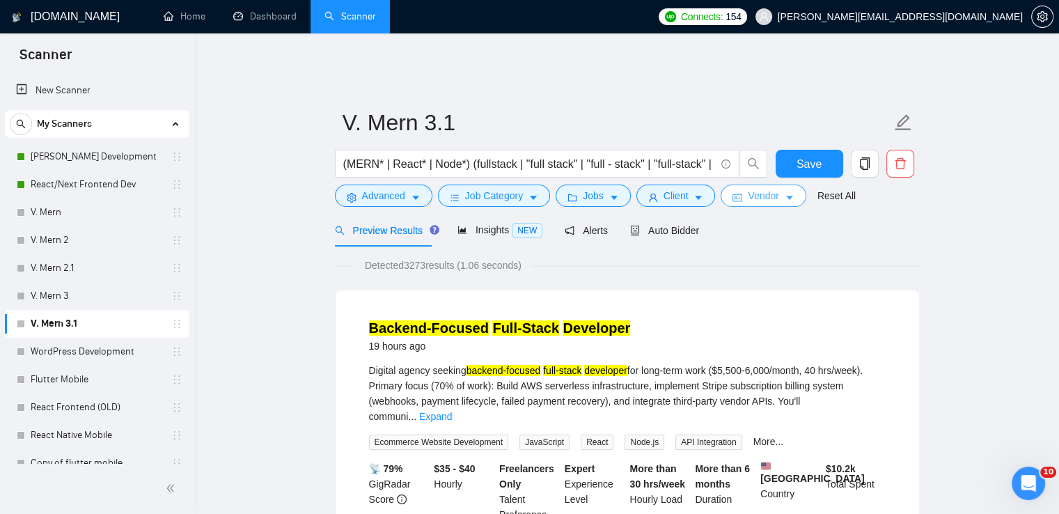
click at [785, 192] on span "caret-down" at bounding box center [790, 197] width 10 height 10
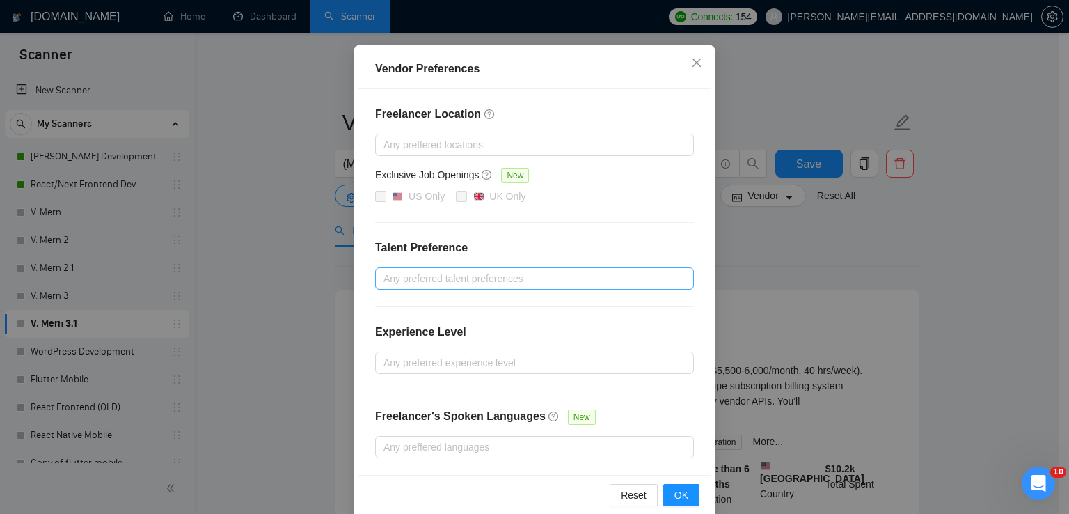
scroll to position [130, 0]
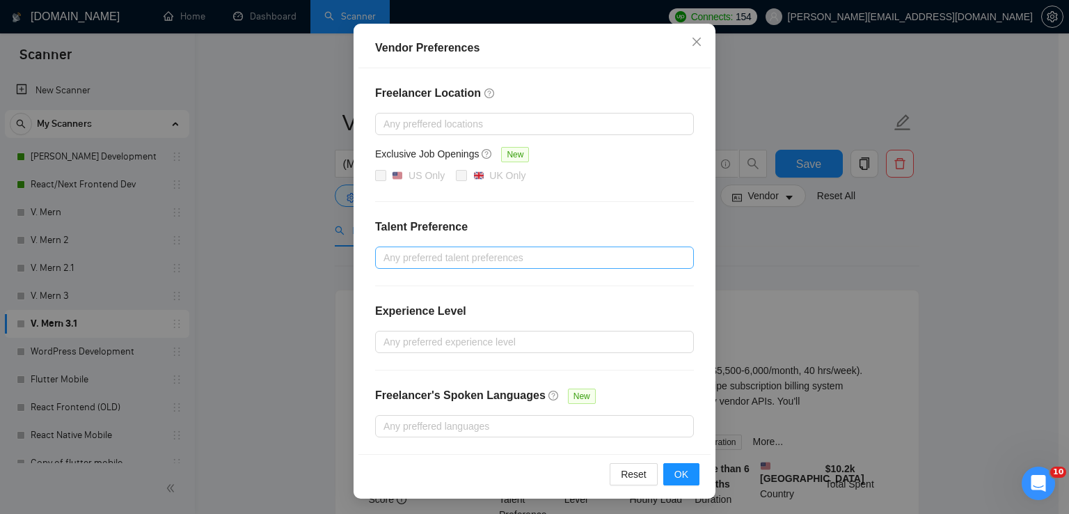
checkbox input "false"
click at [485, 255] on div at bounding box center [528, 257] width 298 height 17
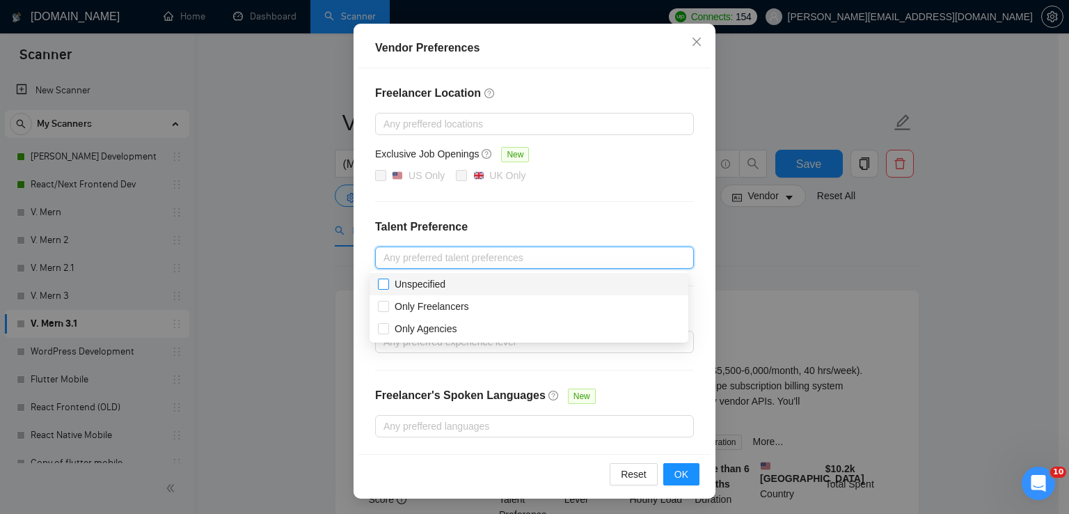
click at [441, 280] on span "Unspecified" at bounding box center [420, 284] width 51 height 11
click at [388, 280] on input "Unspecified" at bounding box center [383, 284] width 10 height 10
checkbox input "true"
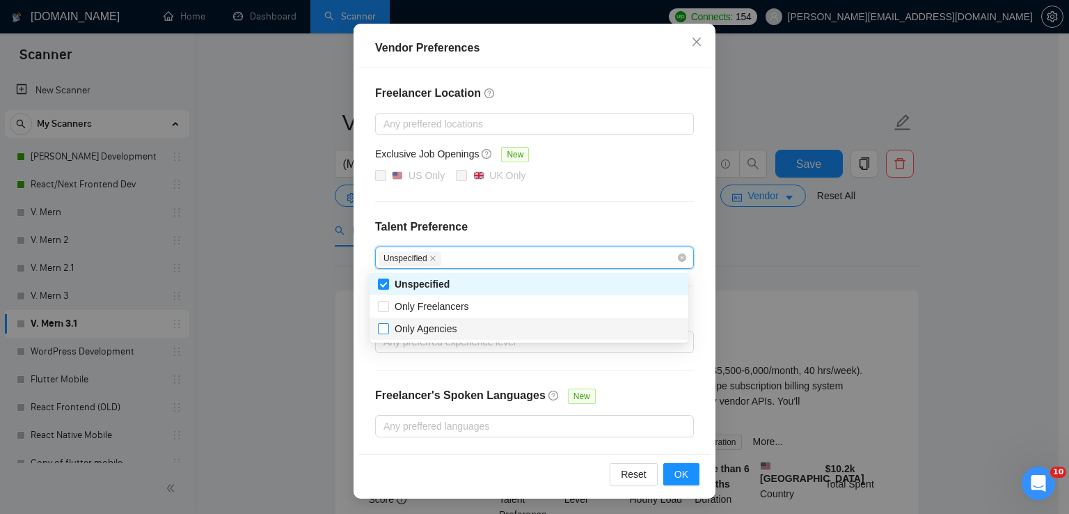
click at [428, 332] on span "Only Agencies" at bounding box center [426, 328] width 63 height 11
click at [388, 332] on input "Only Agencies" at bounding box center [383, 328] width 10 height 10
checkbox input "true"
click at [684, 471] on button "OK" at bounding box center [682, 474] width 36 height 22
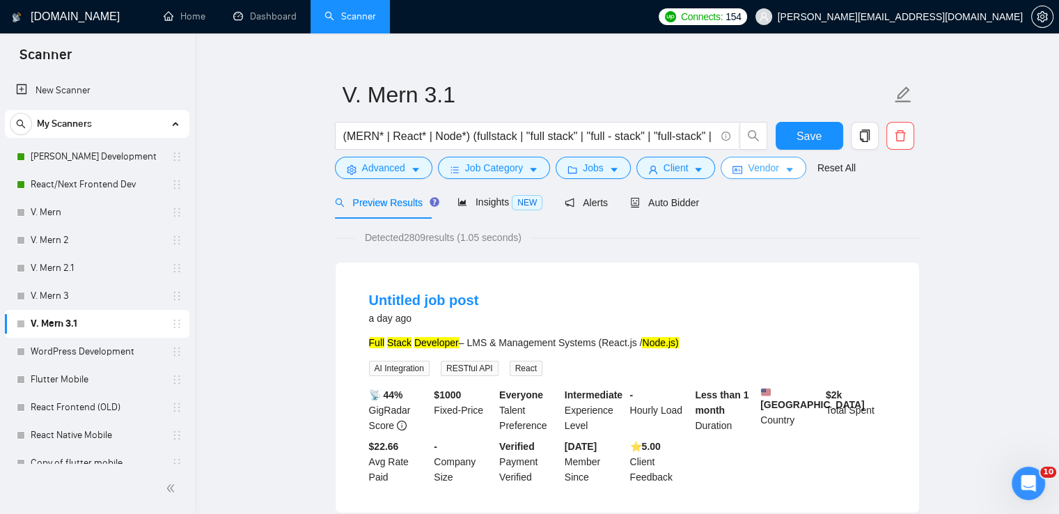
scroll to position [0, 0]
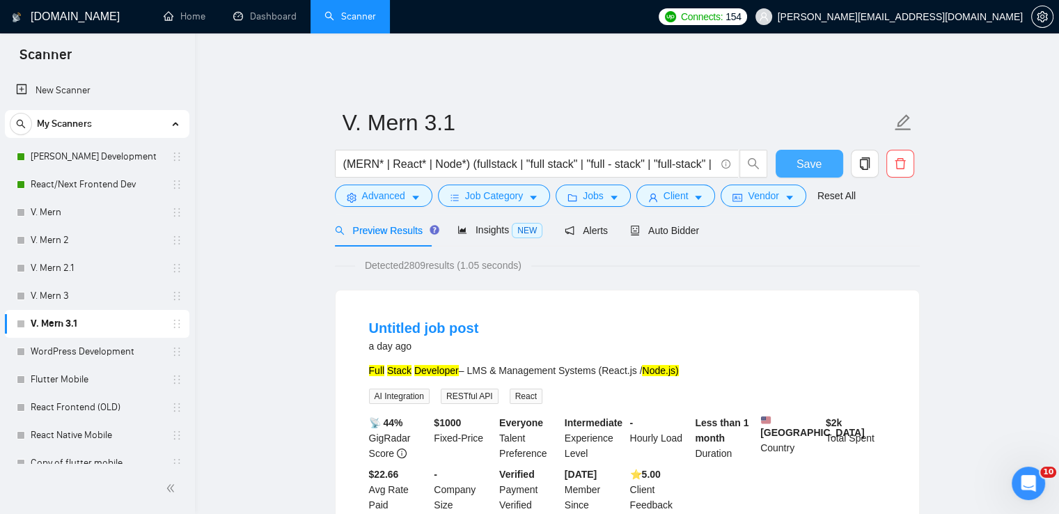
click at [802, 156] on span "Save" at bounding box center [809, 163] width 25 height 17
click at [120, 155] on link "[PERSON_NAME] Development" at bounding box center [97, 157] width 132 height 28
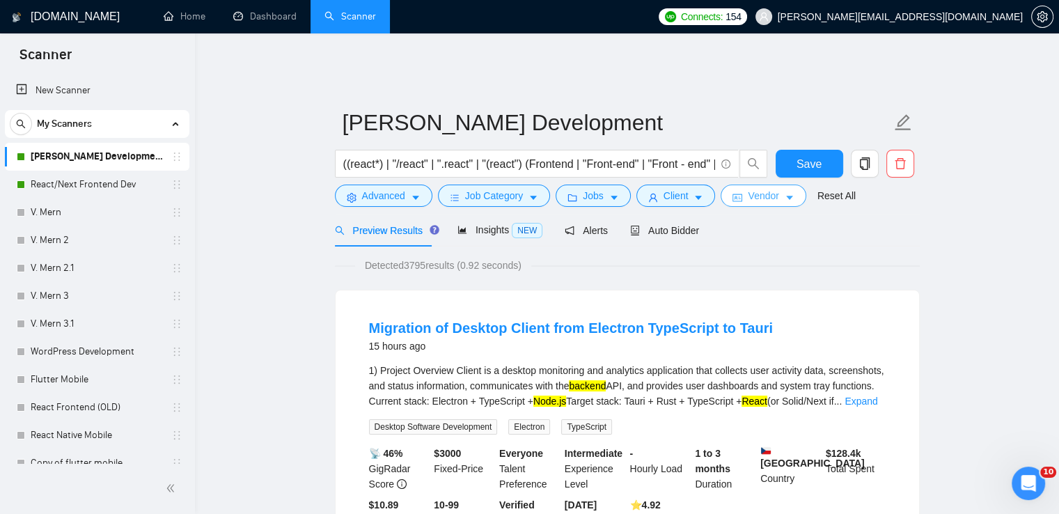
click at [772, 188] on span "Vendor" at bounding box center [763, 195] width 31 height 15
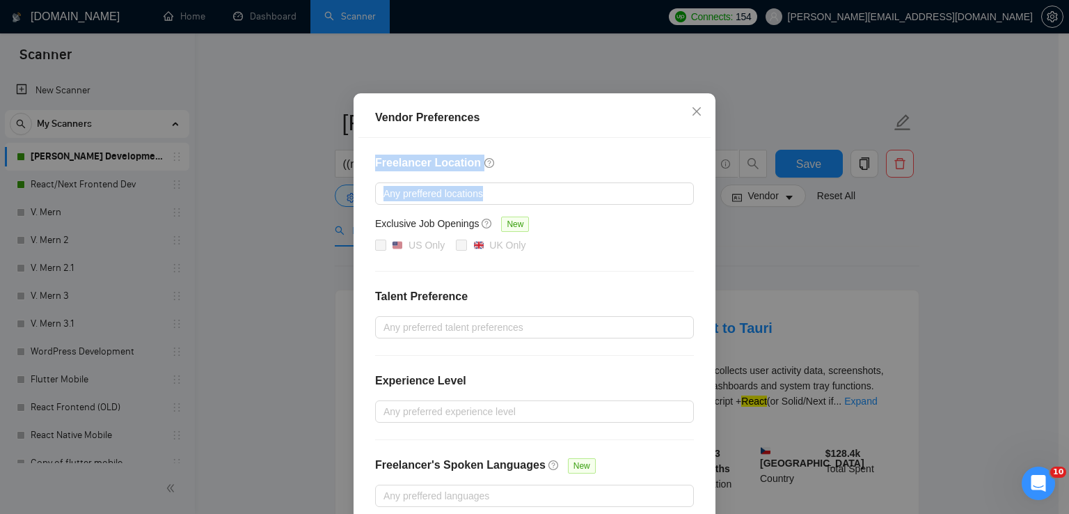
drag, startPoint x: 554, startPoint y: 171, endPoint x: 558, endPoint y: 267, distance: 96.1
click at [558, 267] on div "Vendor Preferences Freelancer Location Any preffered locations Exclusive Job Op…" at bounding box center [535, 330] width 362 height 475
click at [692, 117] on icon "close" at bounding box center [696, 111] width 11 height 11
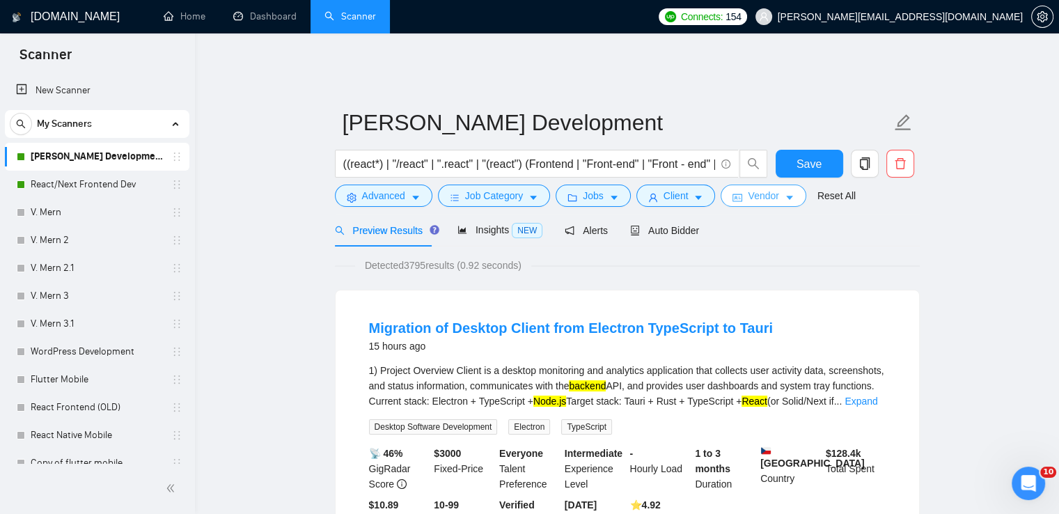
click at [781, 185] on button "Vendor" at bounding box center [763, 196] width 85 height 22
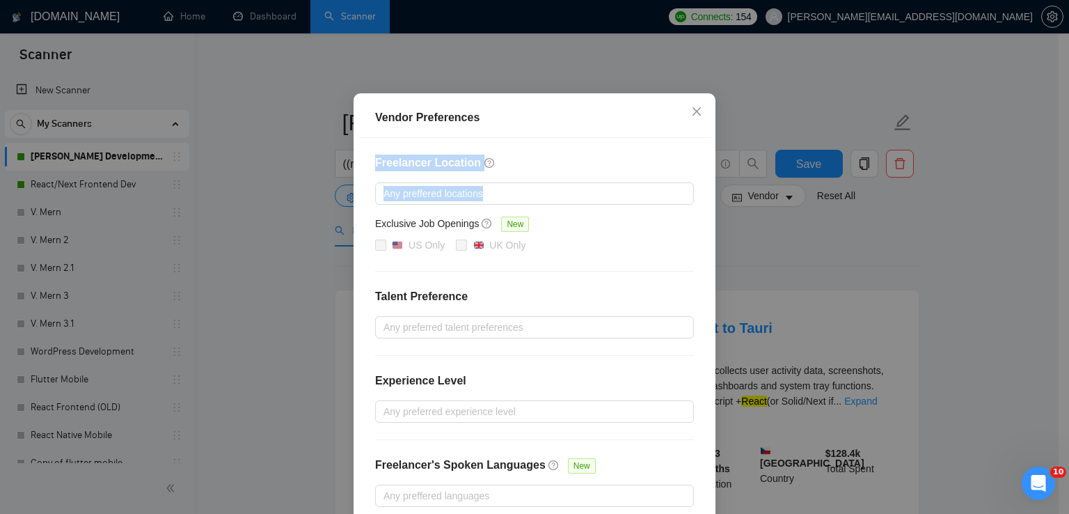
scroll to position [130, 0]
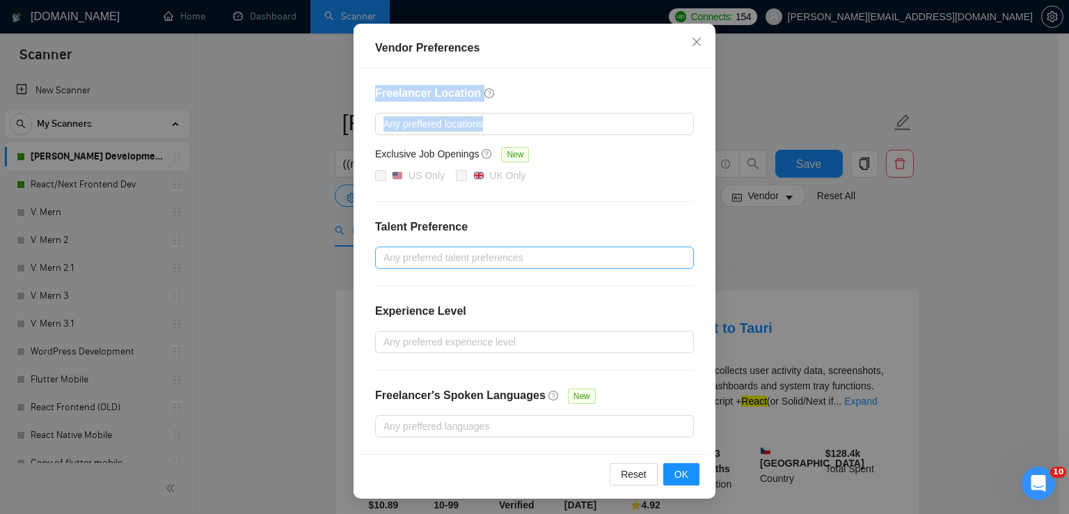
click at [457, 254] on div at bounding box center [528, 257] width 298 height 17
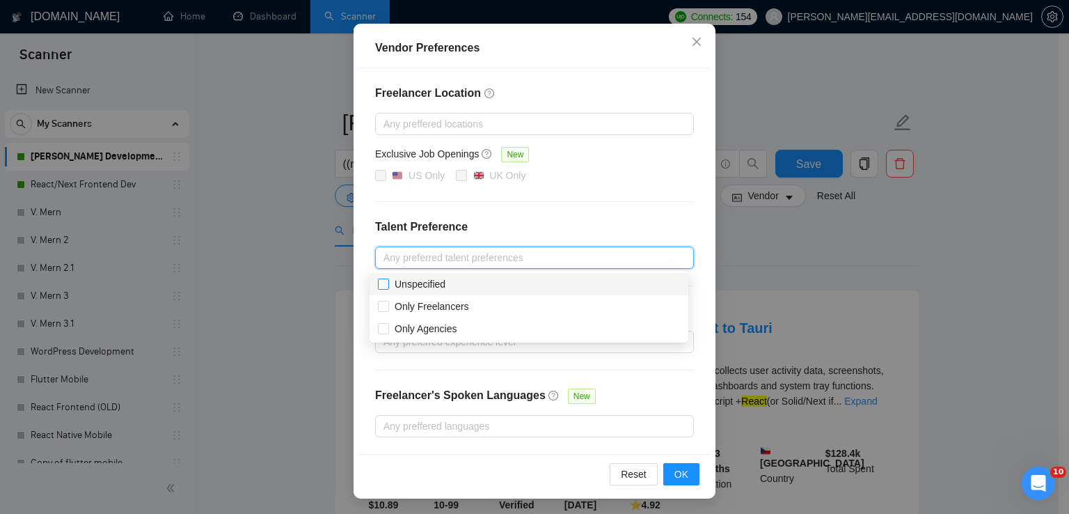
click at [426, 285] on span "Unspecified" at bounding box center [420, 284] width 51 height 11
click at [388, 285] on input "Unspecified" at bounding box center [383, 284] width 10 height 10
checkbox input "true"
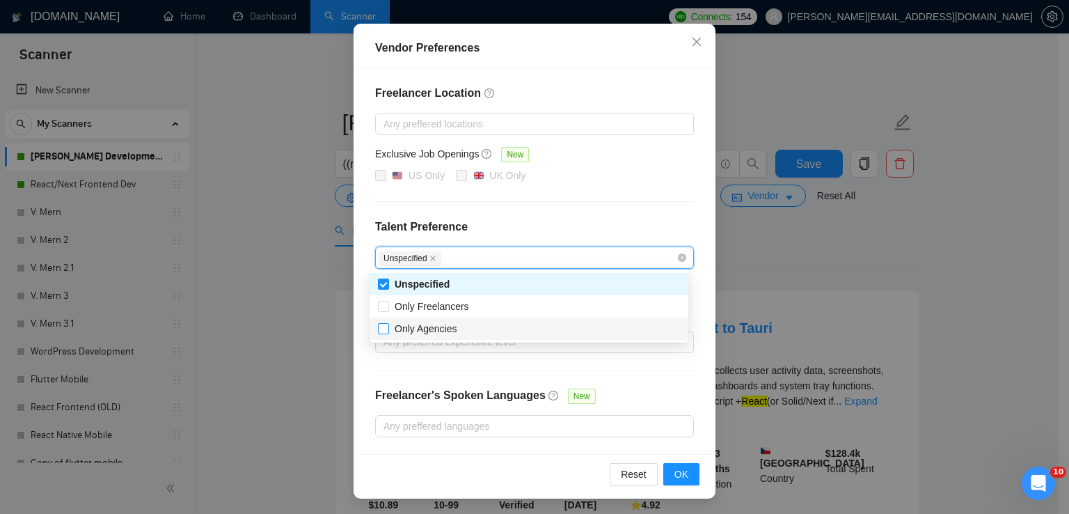
click at [440, 333] on span "Only Agencies" at bounding box center [426, 328] width 63 height 11
click at [388, 333] on input "Only Agencies" at bounding box center [383, 328] width 10 height 10
checkbox input "true"
click at [682, 471] on span "OK" at bounding box center [682, 473] width 14 height 15
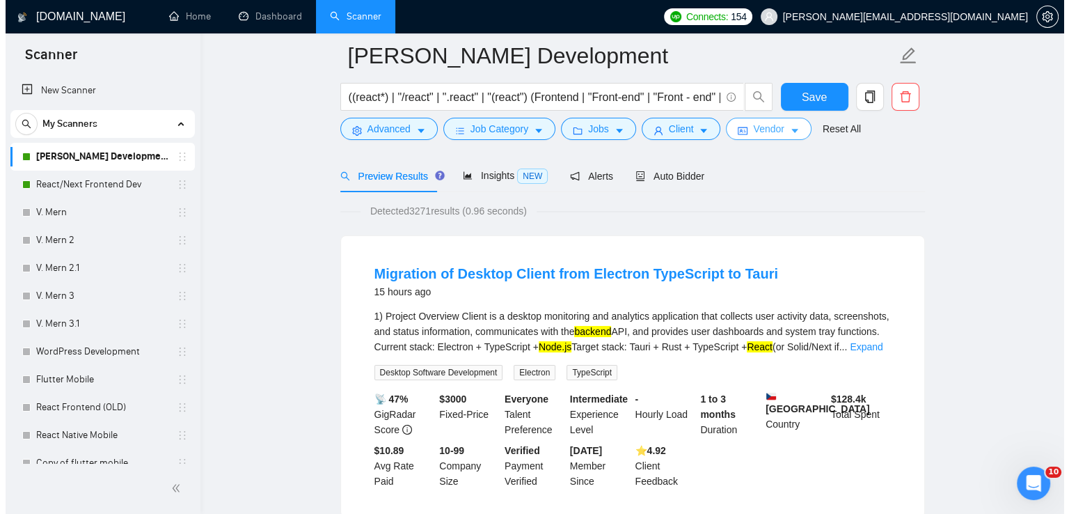
scroll to position [91, 0]
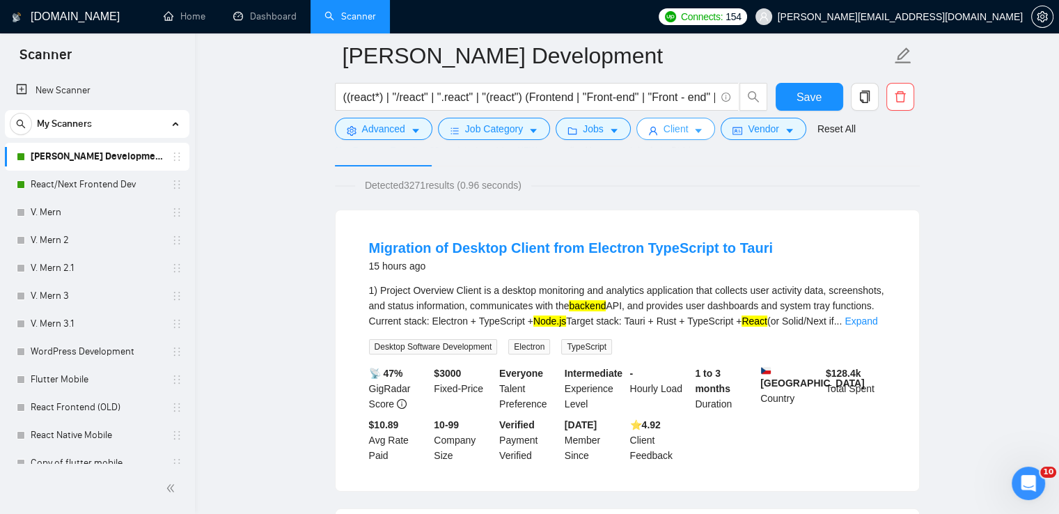
click at [693, 132] on icon "caret-down" at bounding box center [698, 131] width 10 height 10
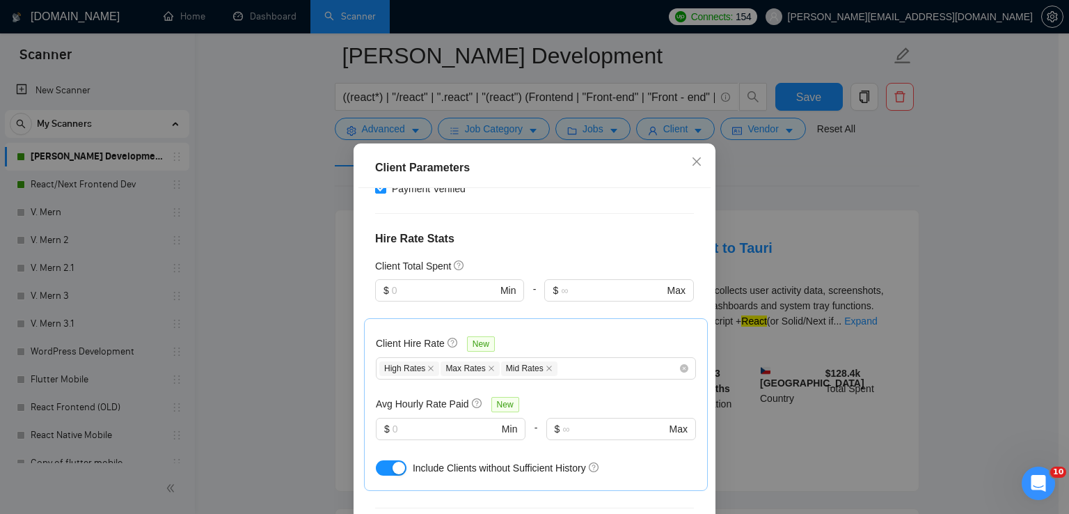
scroll to position [345, 0]
click at [437, 423] on input "text" at bounding box center [446, 430] width 106 height 15
click at [379, 462] on button "button" at bounding box center [391, 469] width 31 height 15
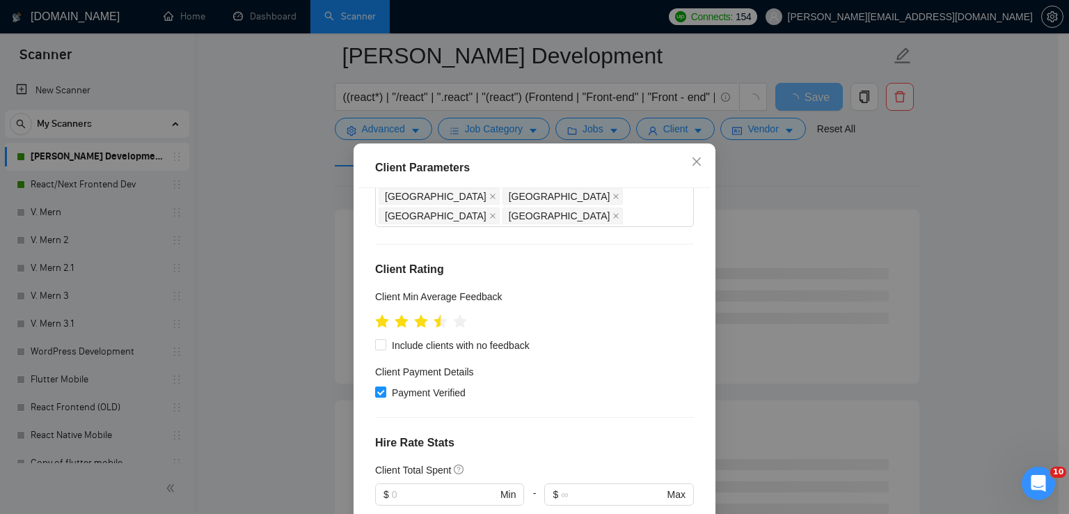
scroll to position [164, 0]
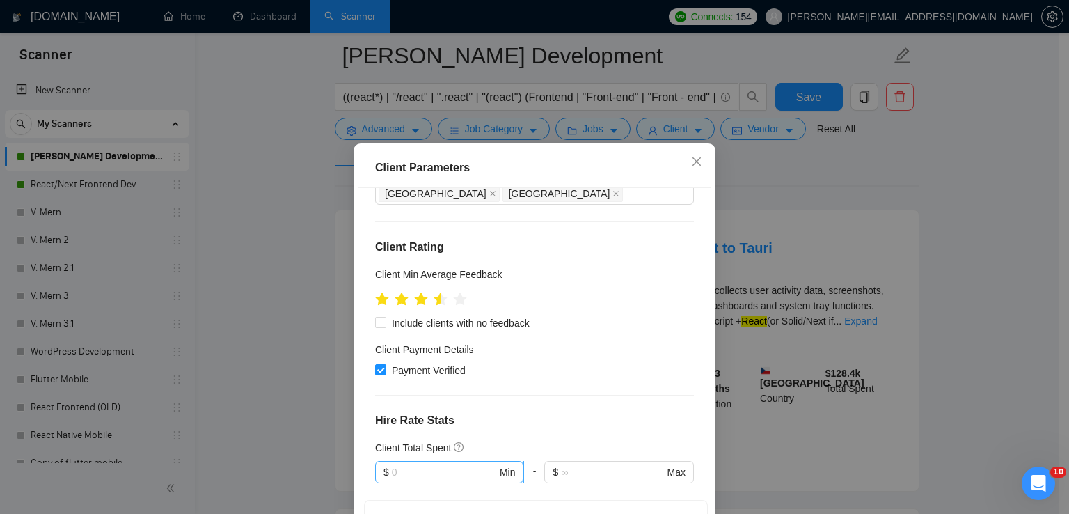
click at [432, 464] on input "text" at bounding box center [444, 471] width 105 height 15
type input "12"
click at [568, 363] on div "Payment Verified" at bounding box center [534, 370] width 319 height 15
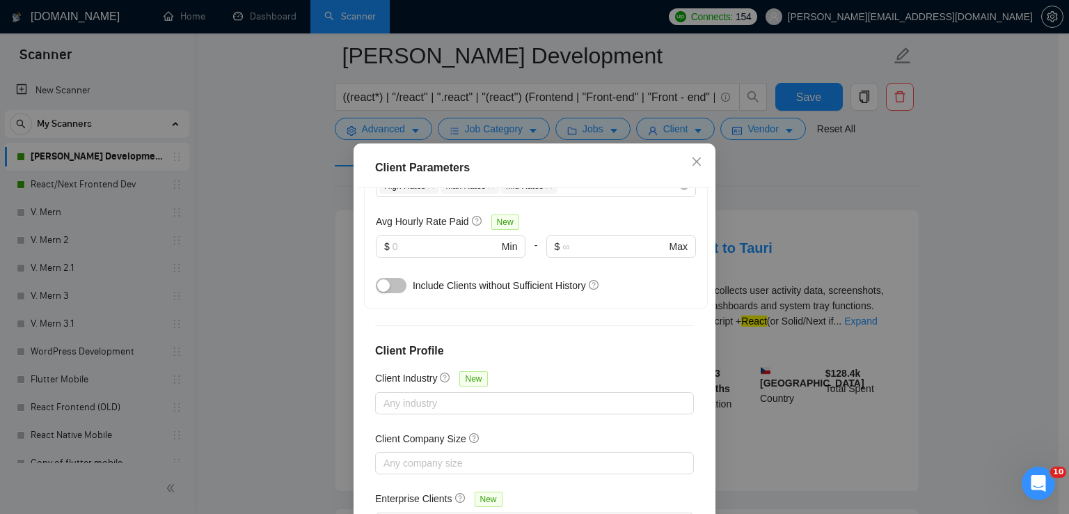
scroll to position [95, 0]
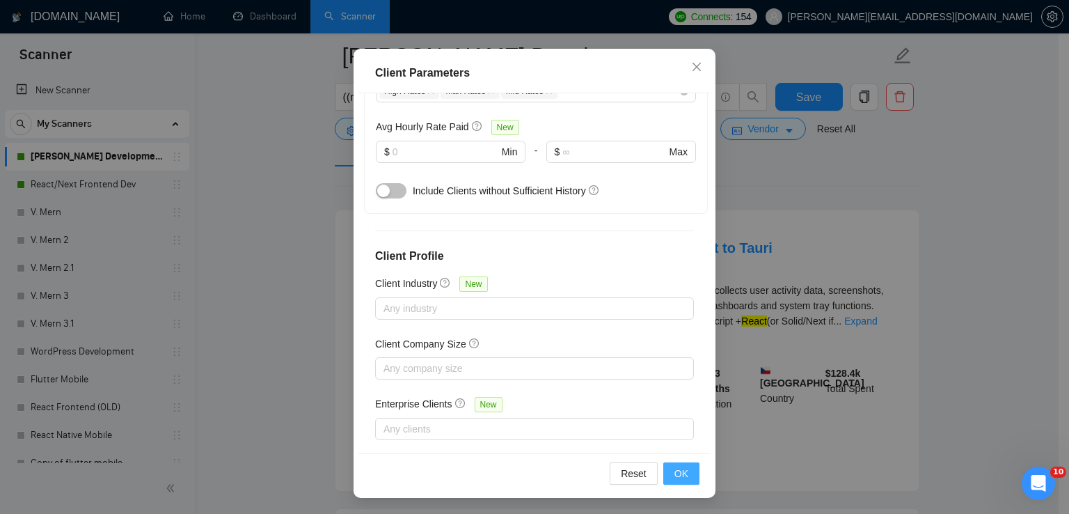
click at [675, 472] on span "OK" at bounding box center [682, 473] width 14 height 15
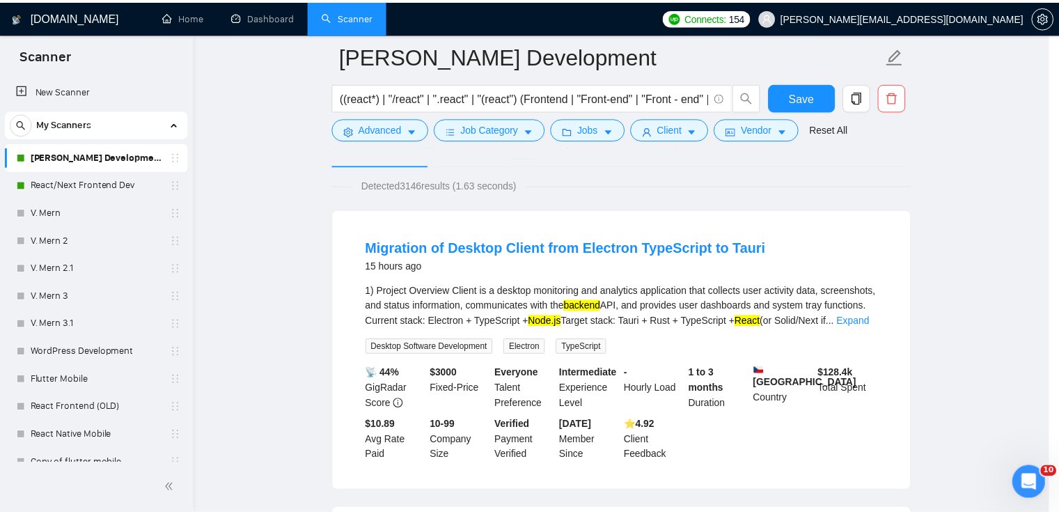
scroll to position [35, 0]
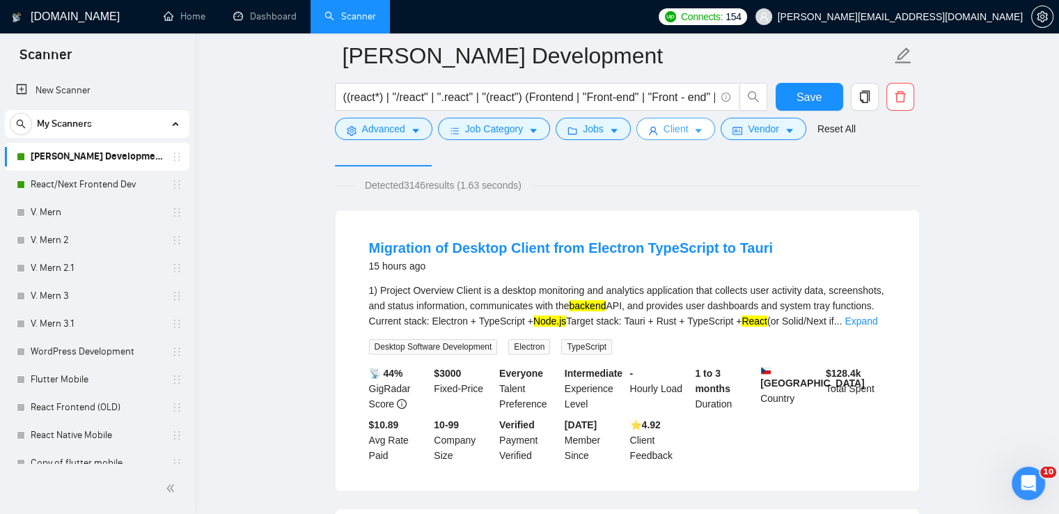
click at [679, 134] on span "Client" at bounding box center [676, 128] width 25 height 15
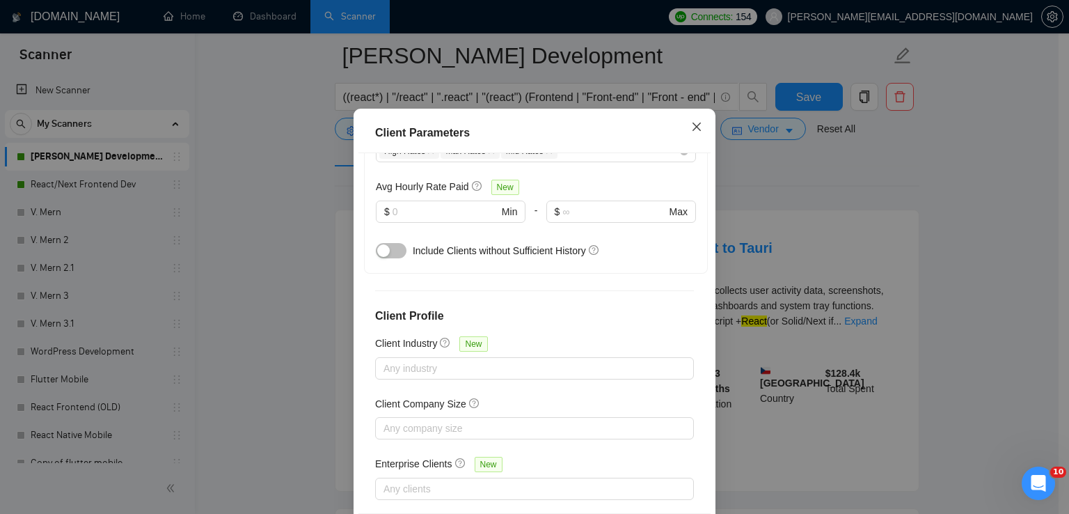
click at [693, 132] on icon "close" at bounding box center [696, 126] width 11 height 11
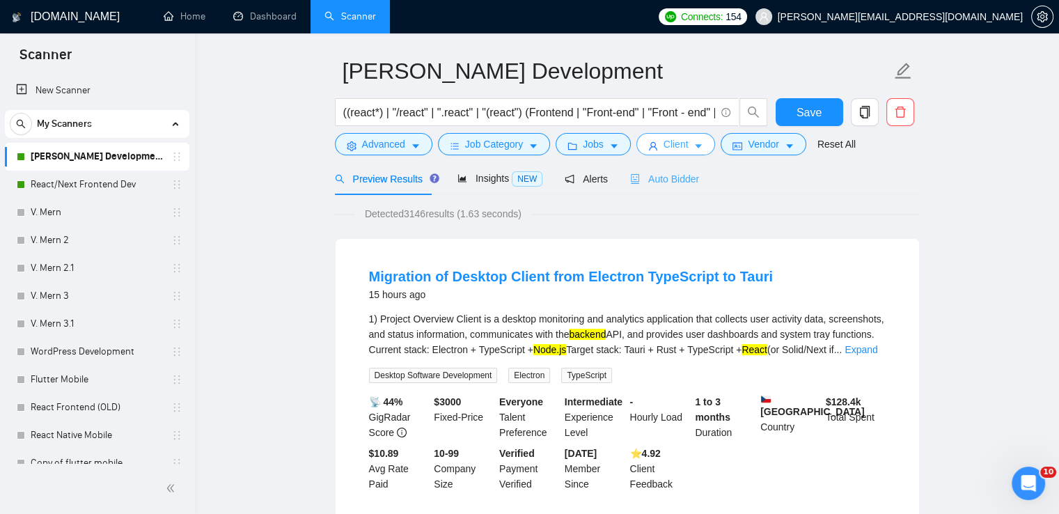
scroll to position [0, 0]
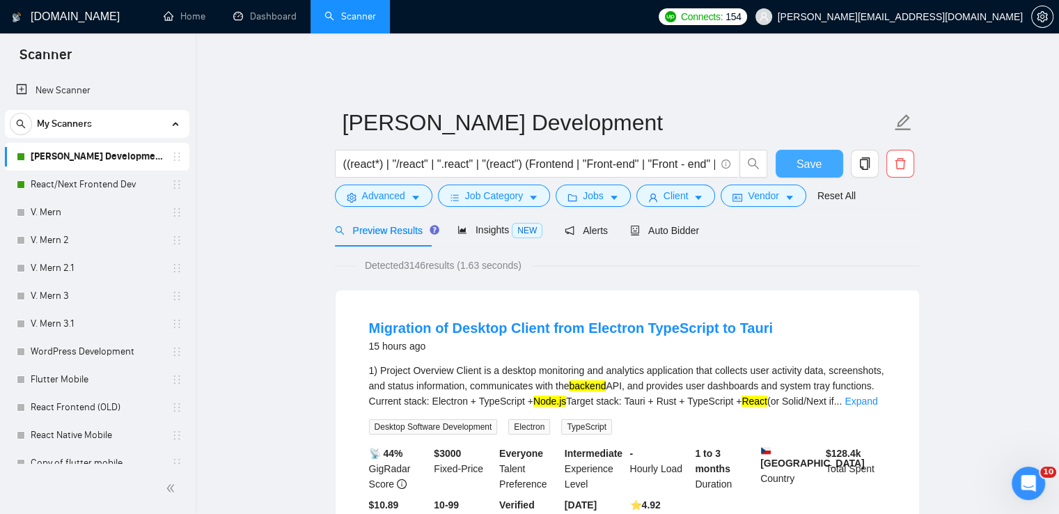
click at [808, 150] on button "Save" at bounding box center [810, 164] width 68 height 28
click at [106, 189] on link "React/Next Frontend Dev" at bounding box center [97, 185] width 132 height 28
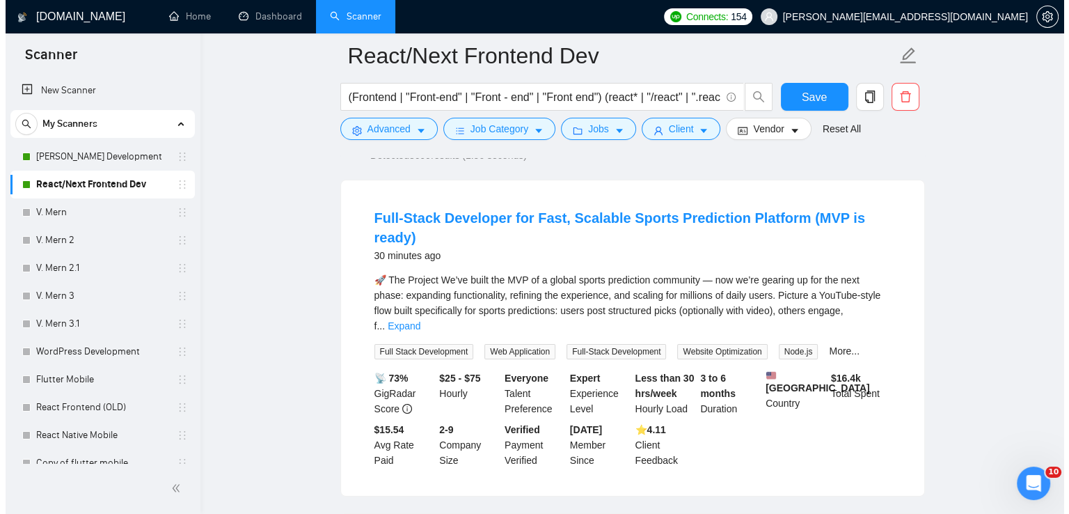
scroll to position [120, 0]
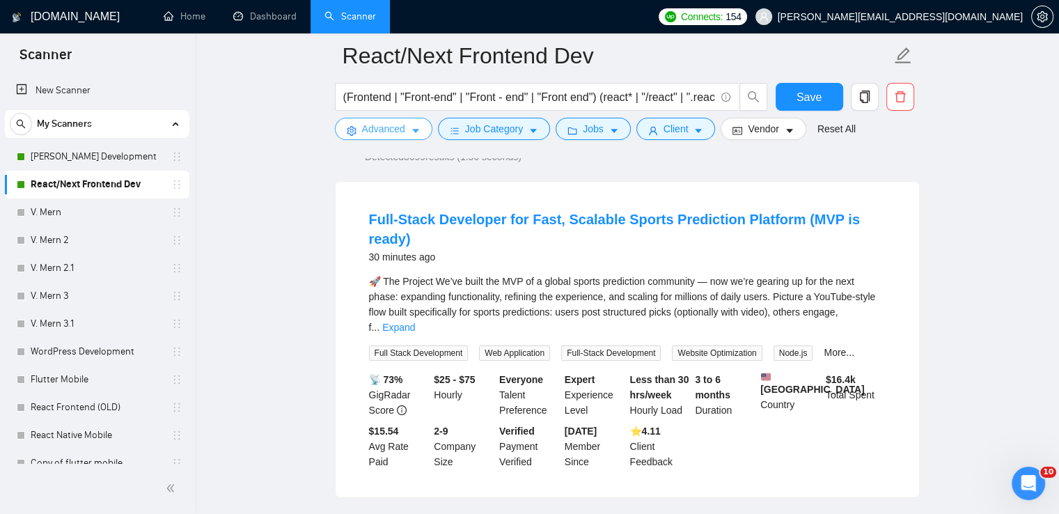
click at [405, 134] on button "Advanced" at bounding box center [383, 129] width 97 height 22
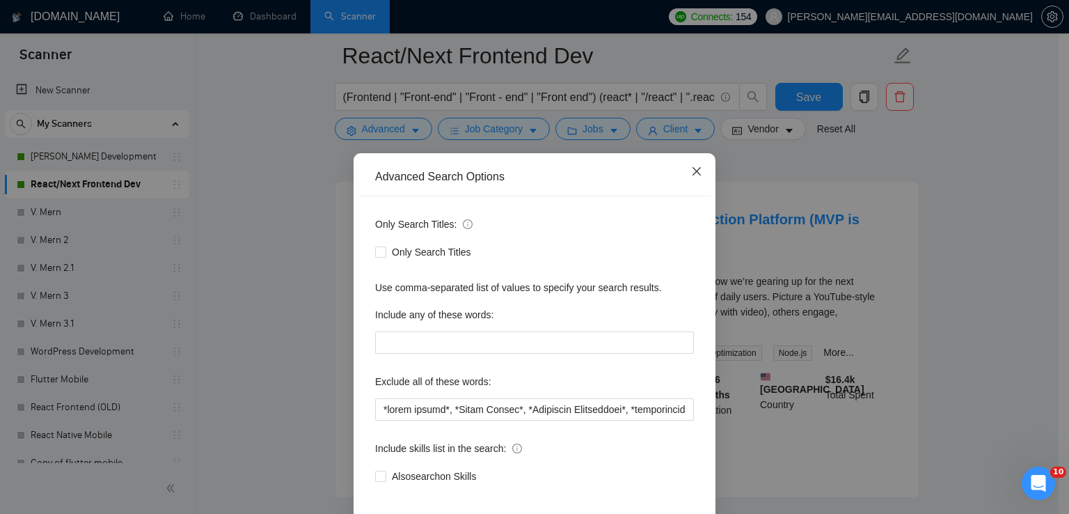
click at [691, 175] on icon "close" at bounding box center [696, 171] width 11 height 11
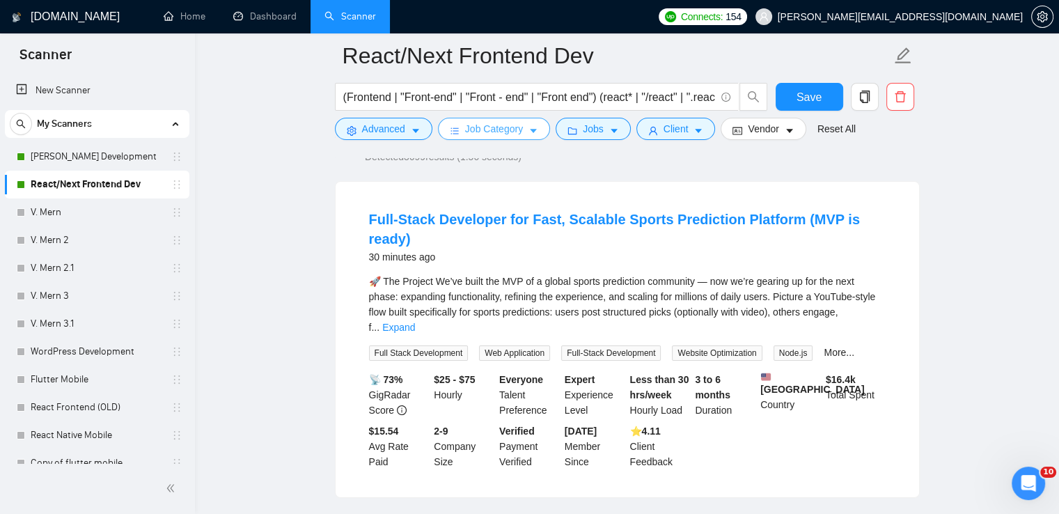
click at [519, 132] on span "Job Category" at bounding box center [494, 128] width 58 height 15
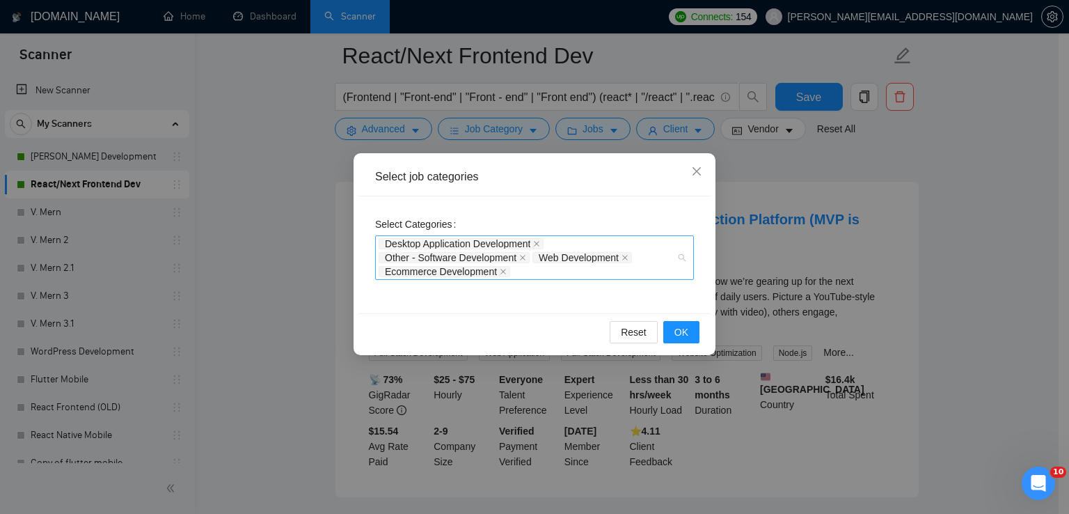
click at [532, 272] on div "Desktop Application Development Other - Software Development Web Development Ec…" at bounding box center [528, 258] width 298 height 42
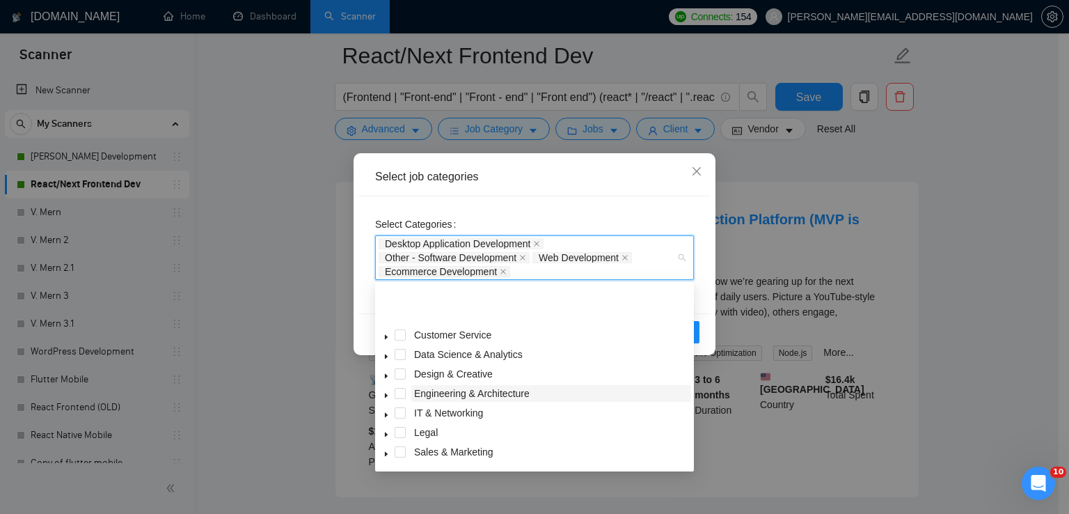
scroll to position [56, 0]
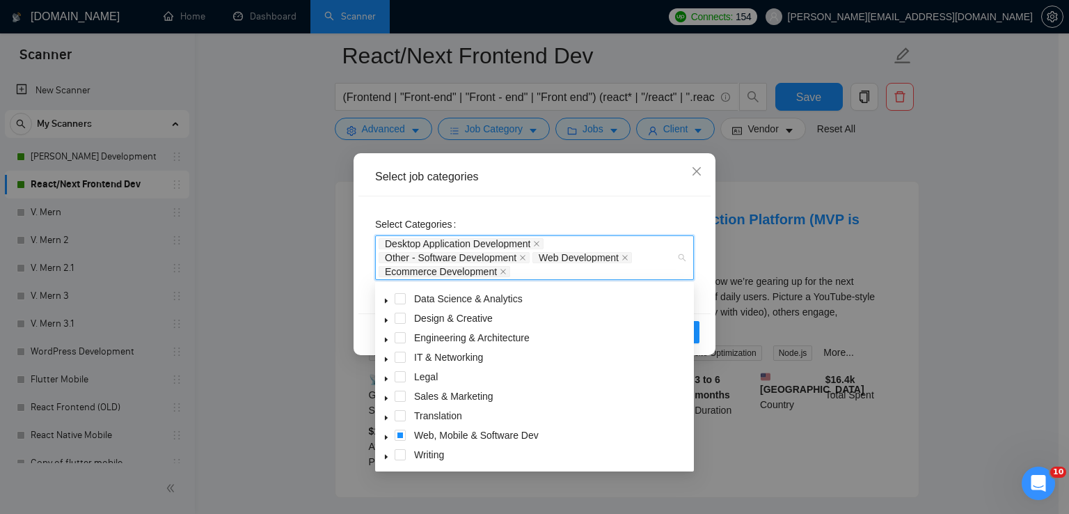
click at [384, 437] on icon "caret-down" at bounding box center [386, 437] width 7 height 7
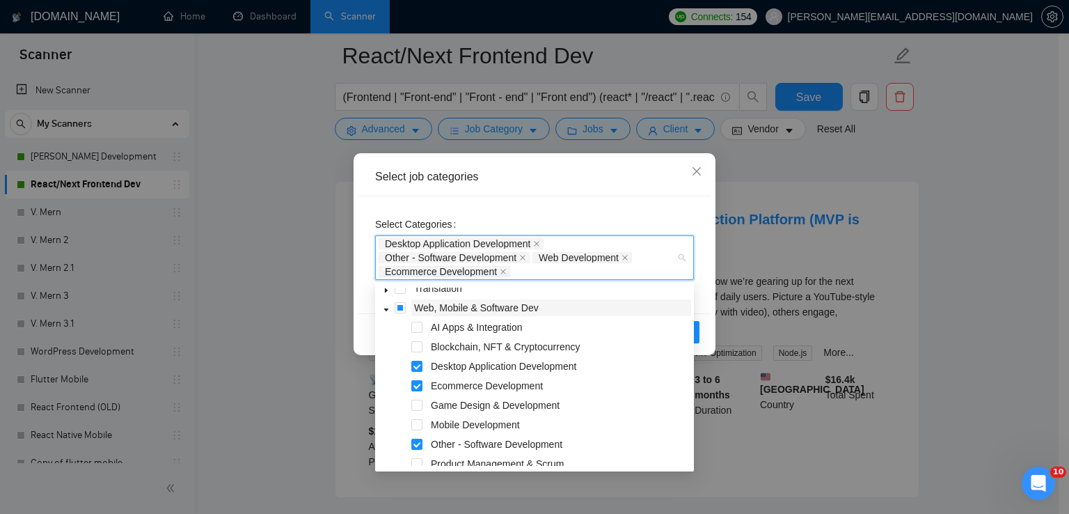
scroll to position [184, 0]
click at [506, 321] on span "AI Apps & Integration" at bounding box center [477, 326] width 92 height 11
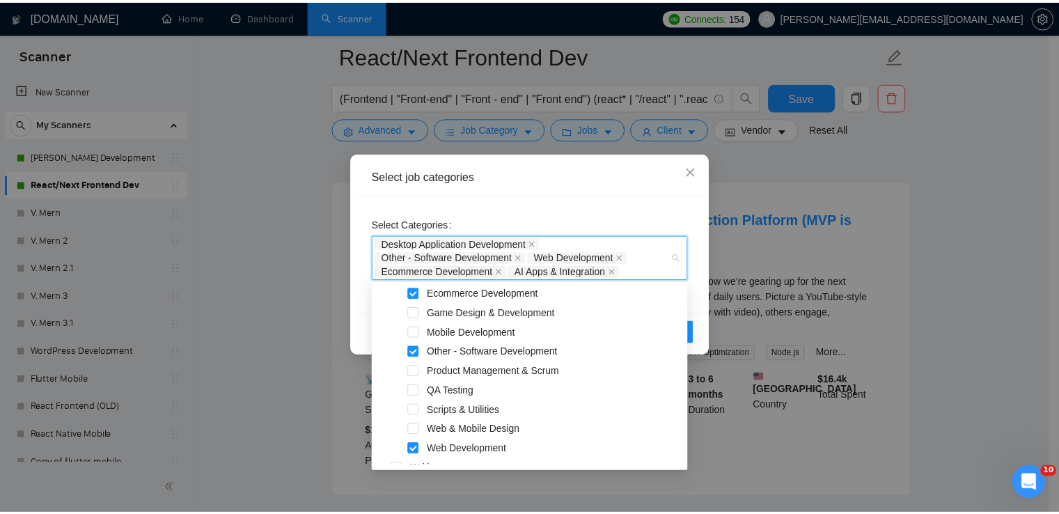
scroll to position [290, 0]
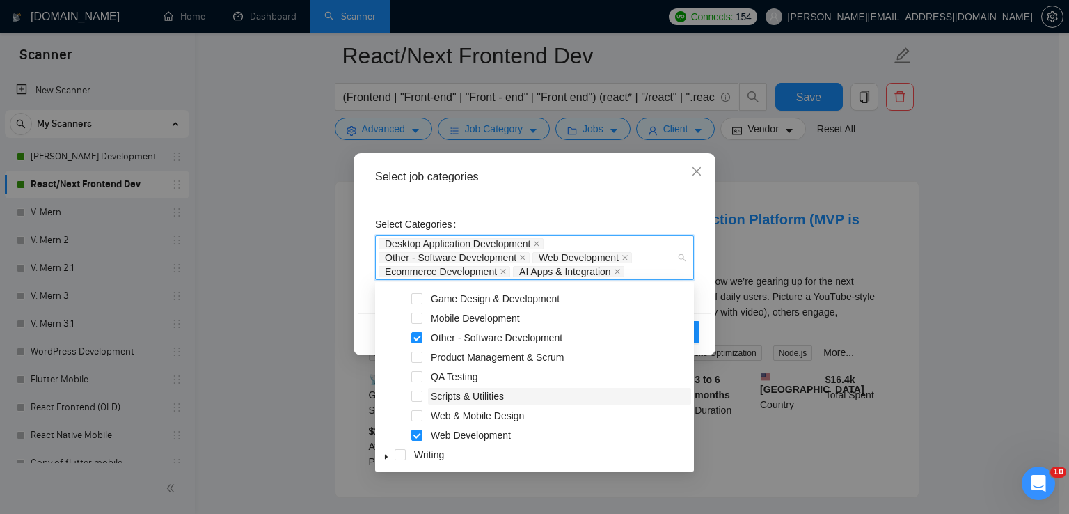
click at [495, 395] on span "Scripts & Utilities" at bounding box center [467, 396] width 73 height 11
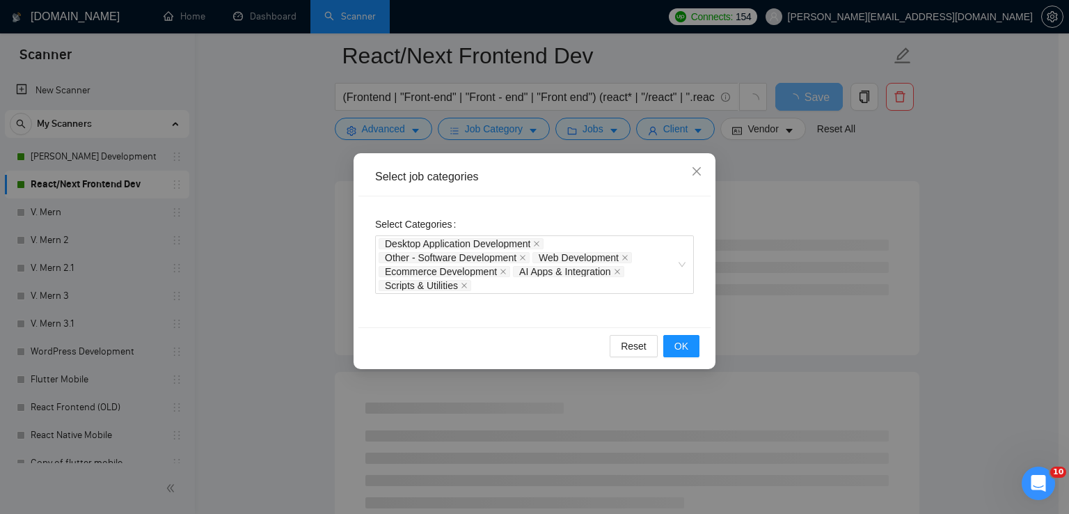
click at [632, 207] on div "Select Categories Desktop Application Development Other - Software Development …" at bounding box center [535, 261] width 352 height 131
click at [688, 342] on span "OK" at bounding box center [682, 345] width 14 height 15
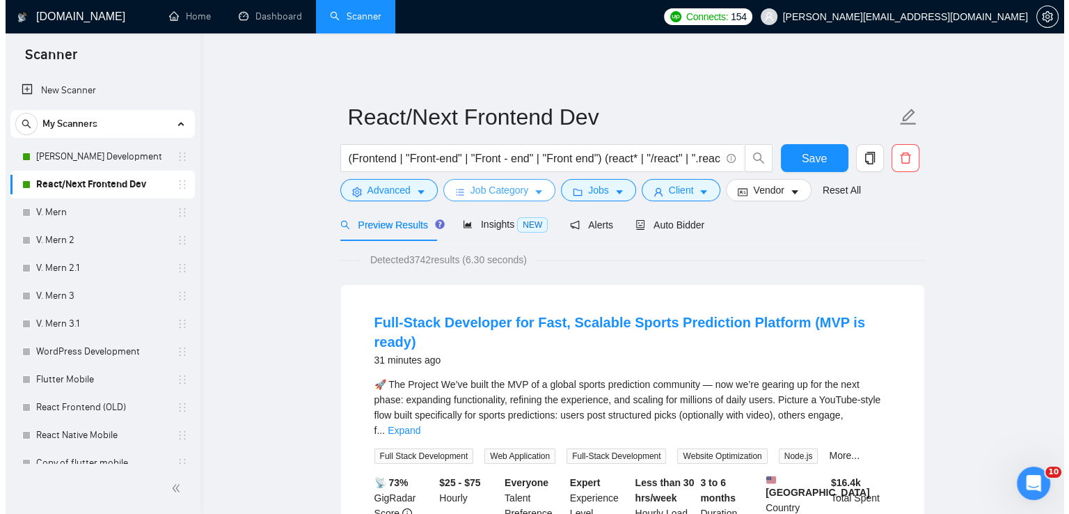
scroll to position [1, 0]
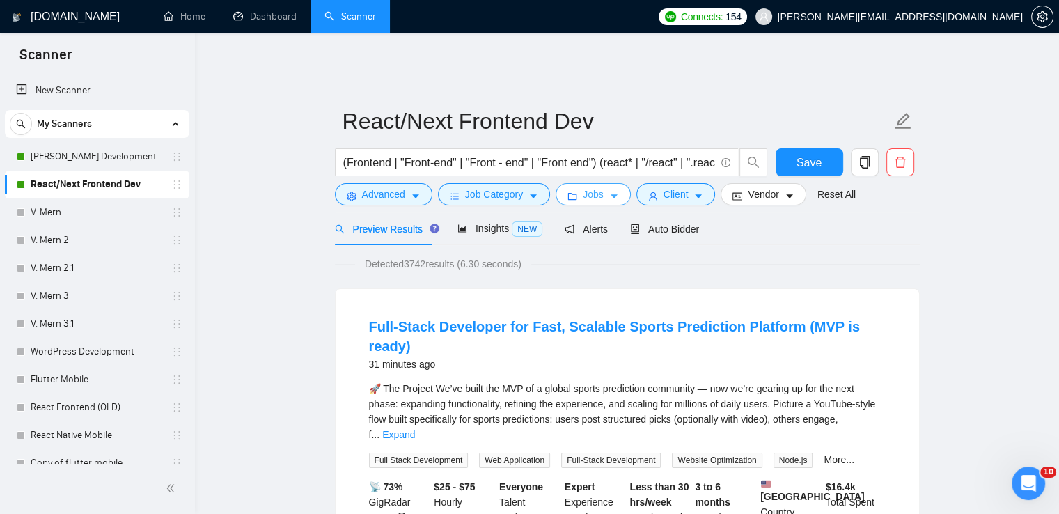
click at [599, 187] on button "Jobs" at bounding box center [593, 194] width 75 height 22
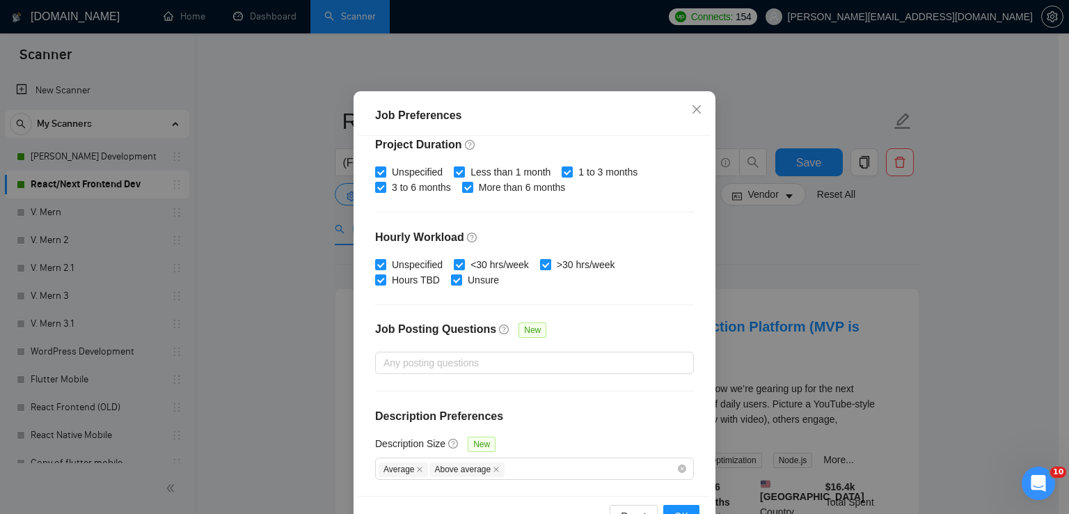
scroll to position [51, 0]
click at [521, 368] on div at bounding box center [528, 364] width 298 height 17
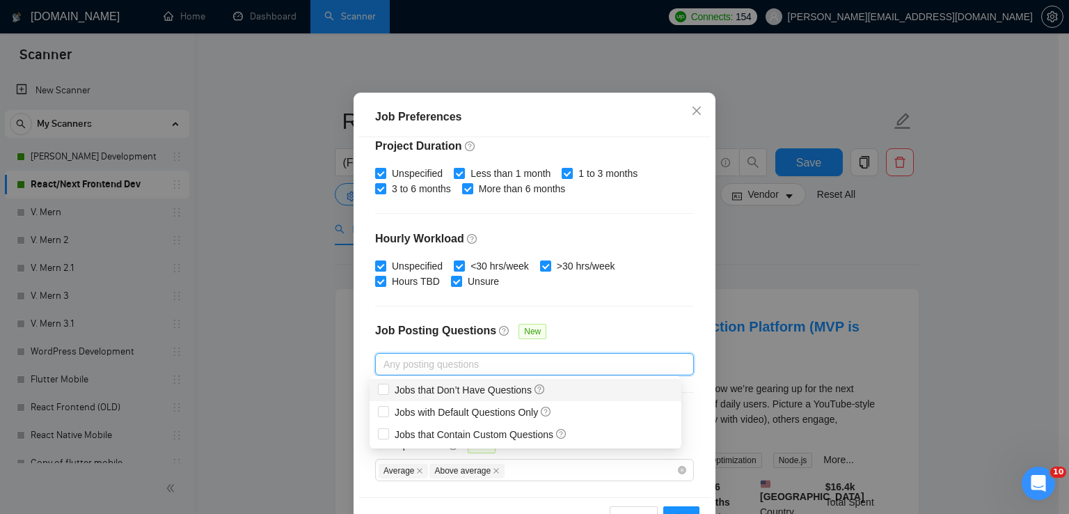
click at [569, 333] on div "Job Posting Questions New" at bounding box center [534, 338] width 319 height 30
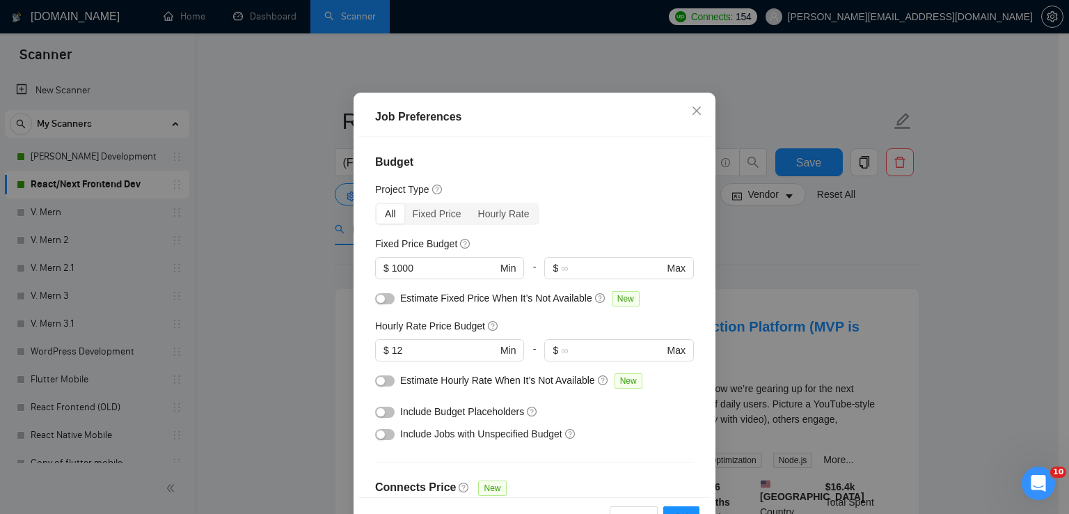
scroll to position [0, 0]
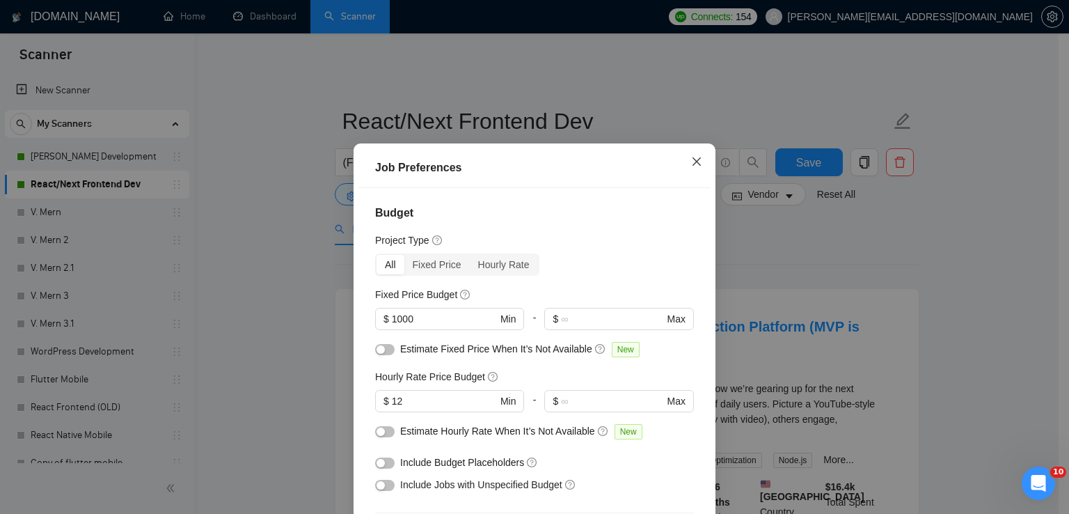
click at [691, 162] on icon "close" at bounding box center [696, 161] width 11 height 11
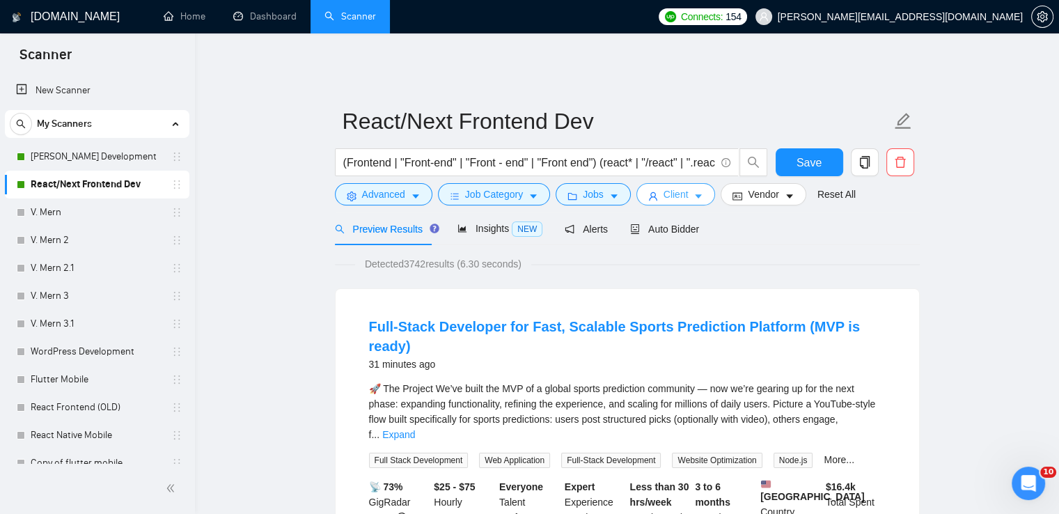
click at [696, 195] on icon "caret-down" at bounding box center [699, 197] width 7 height 4
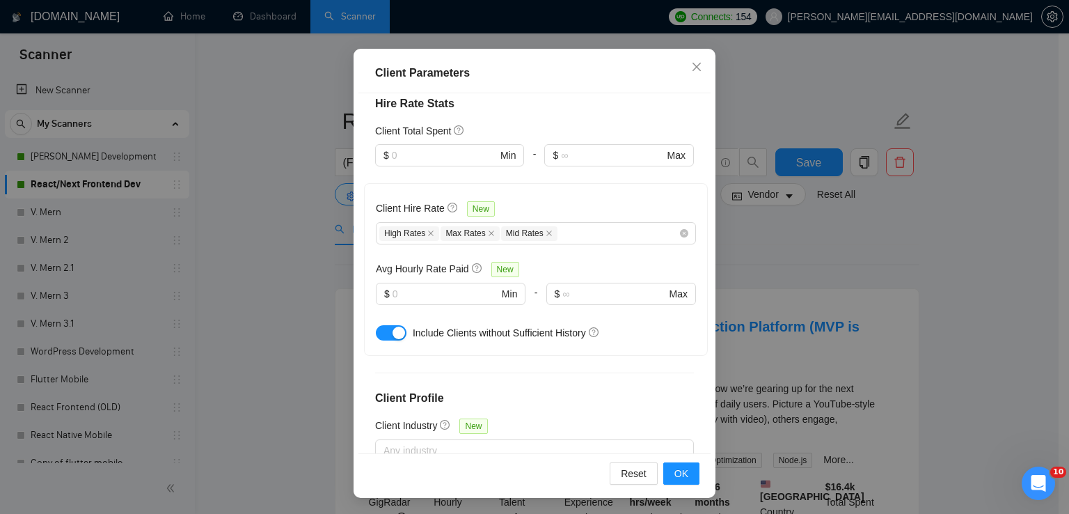
scroll to position [391, 0]
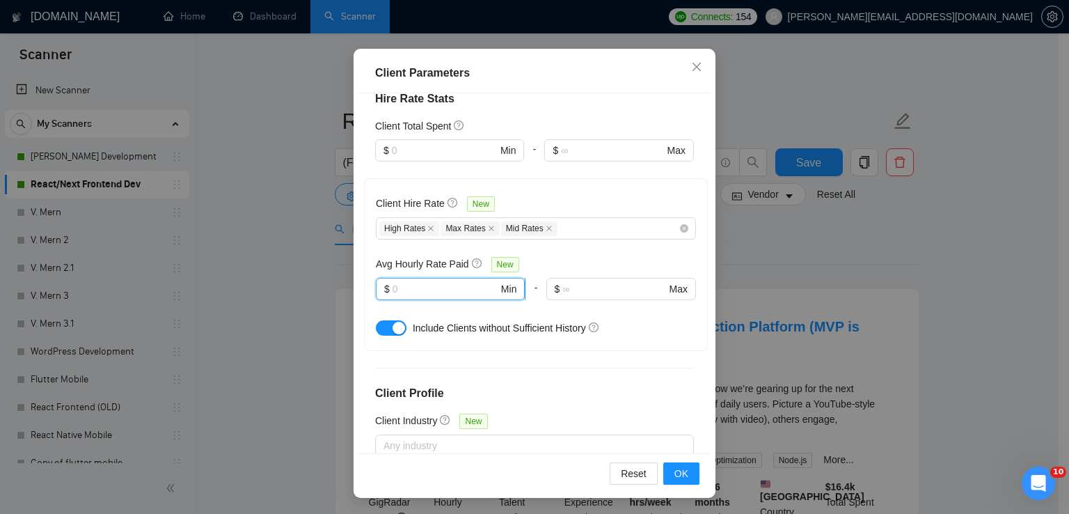
click at [423, 281] on input "text" at bounding box center [446, 288] width 106 height 15
type input "12"
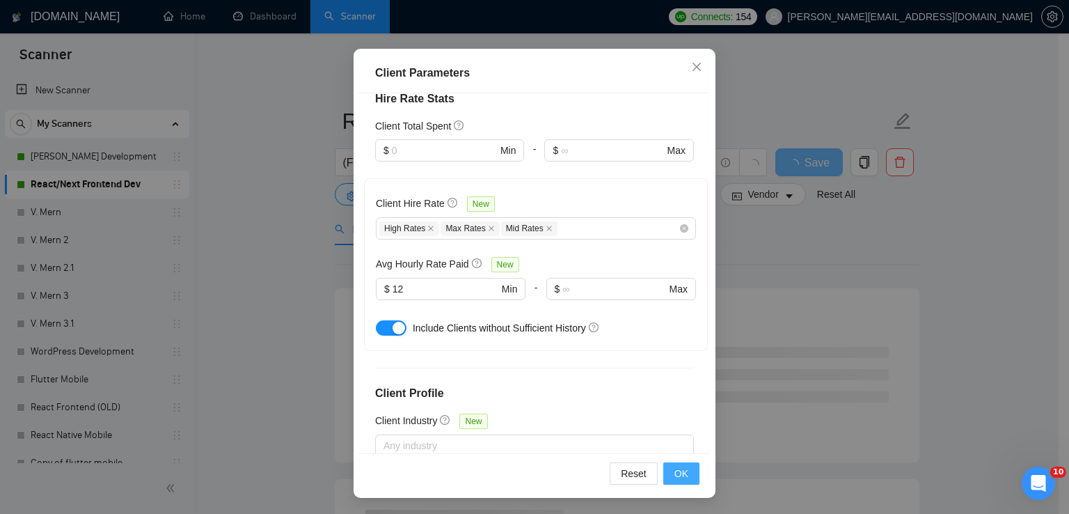
click at [676, 469] on span "OK" at bounding box center [682, 473] width 14 height 15
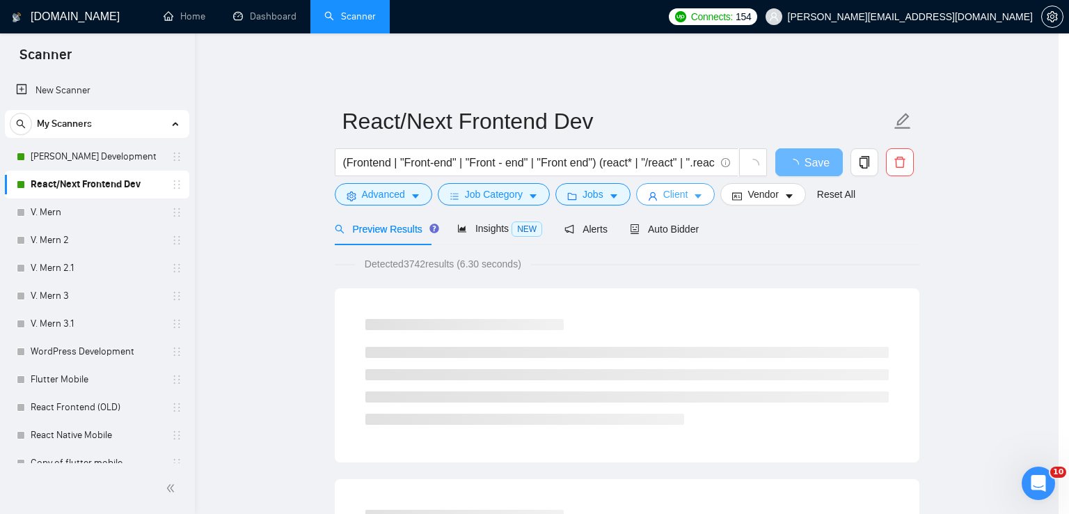
scroll to position [0, 0]
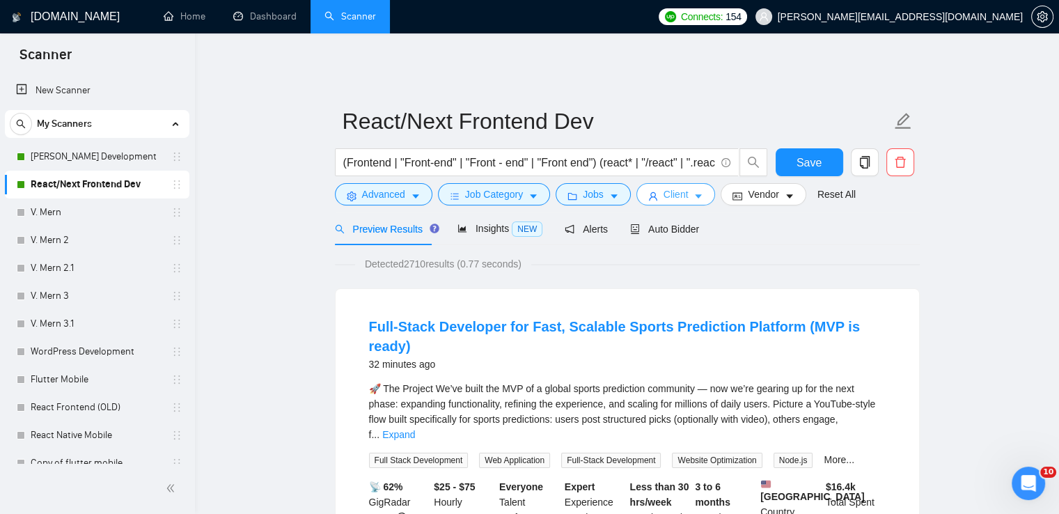
click at [697, 191] on icon "caret-down" at bounding box center [698, 196] width 10 height 10
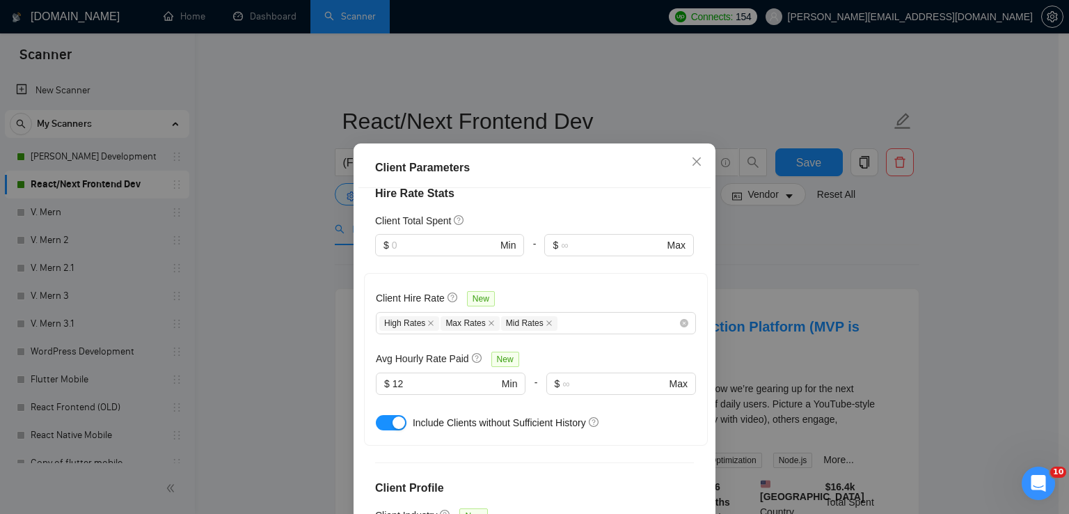
scroll to position [450, 0]
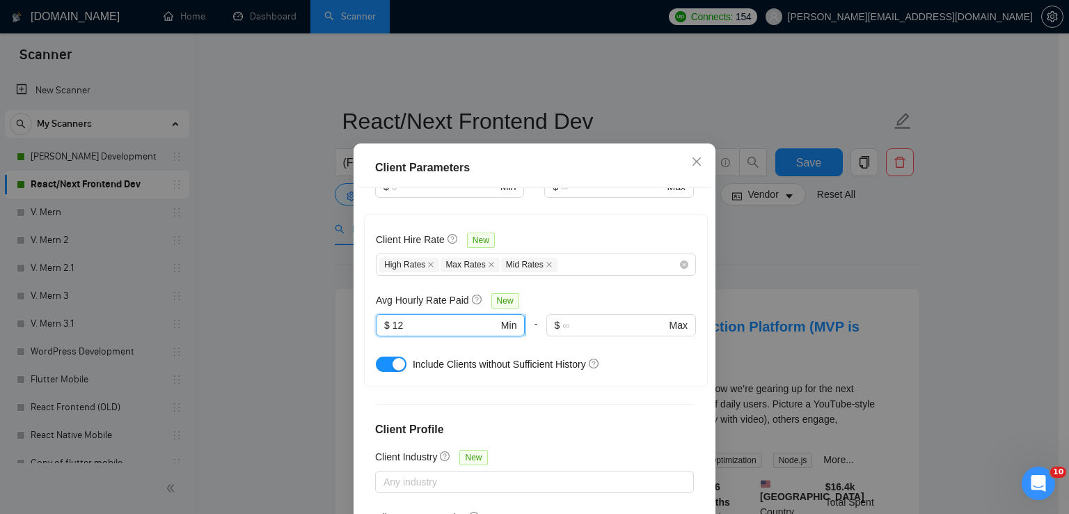
click at [434, 317] on input "12" at bounding box center [446, 324] width 106 height 15
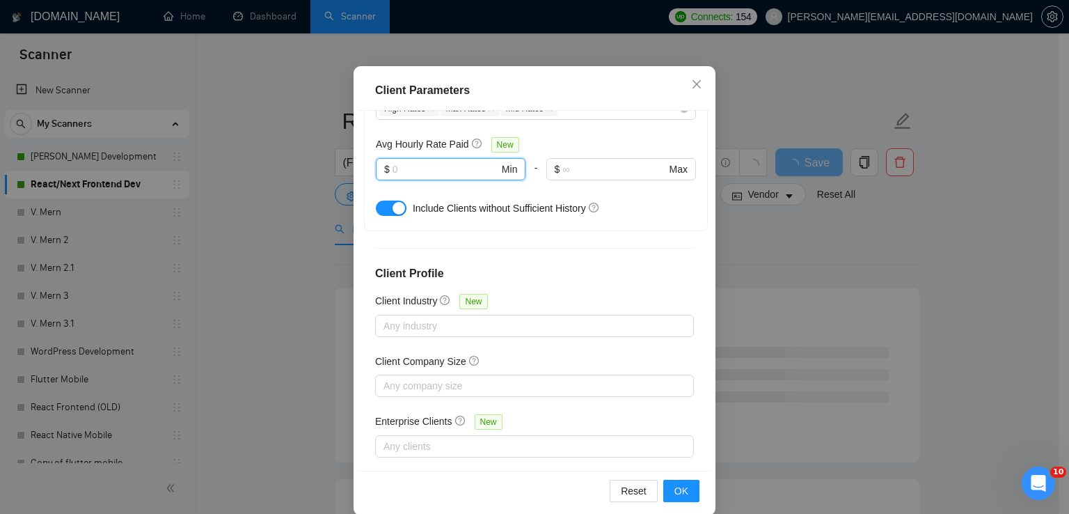
scroll to position [95, 0]
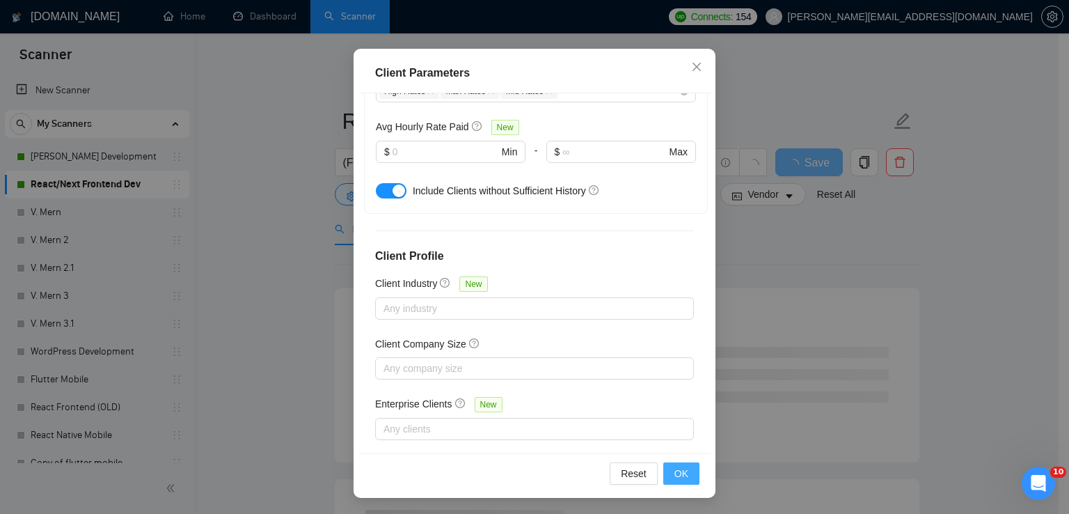
click at [686, 470] on button "OK" at bounding box center [682, 473] width 36 height 22
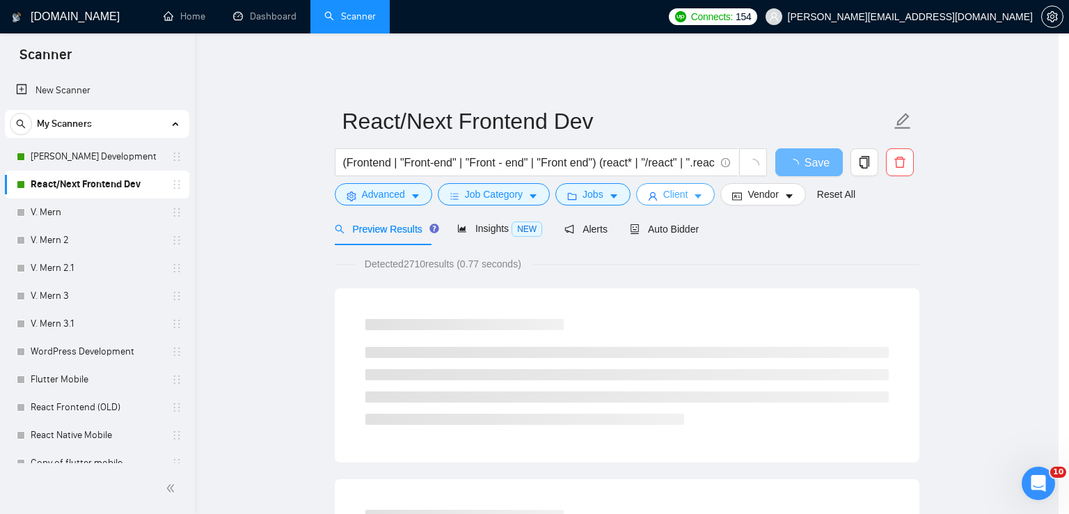
scroll to position [0, 0]
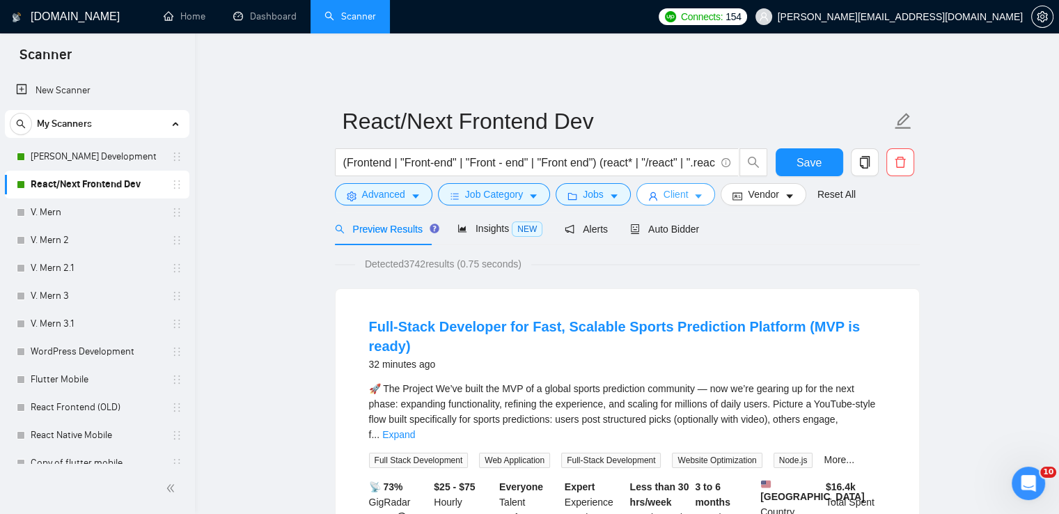
click at [677, 187] on span "Client" at bounding box center [676, 194] width 25 height 15
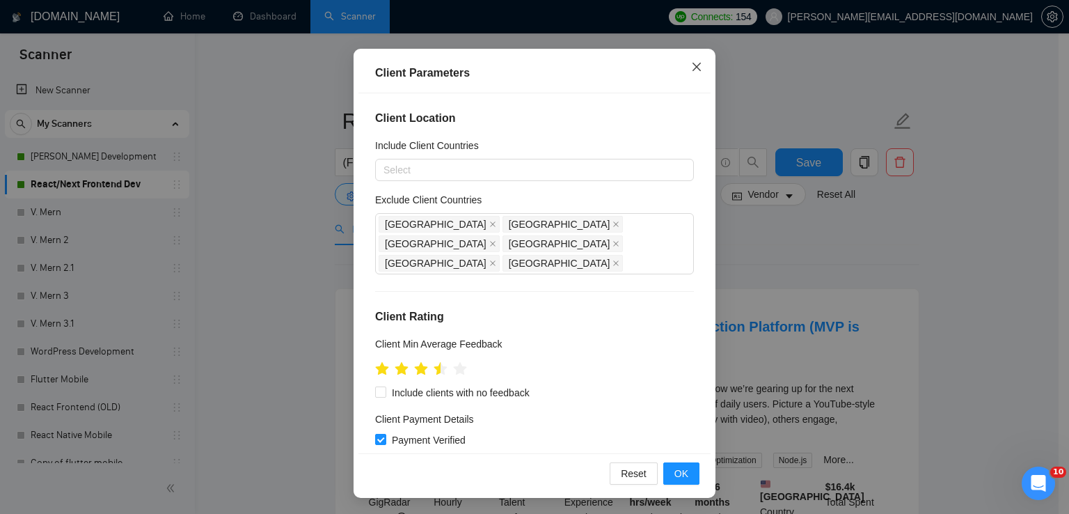
click at [691, 65] on icon "close" at bounding box center [696, 66] width 11 height 11
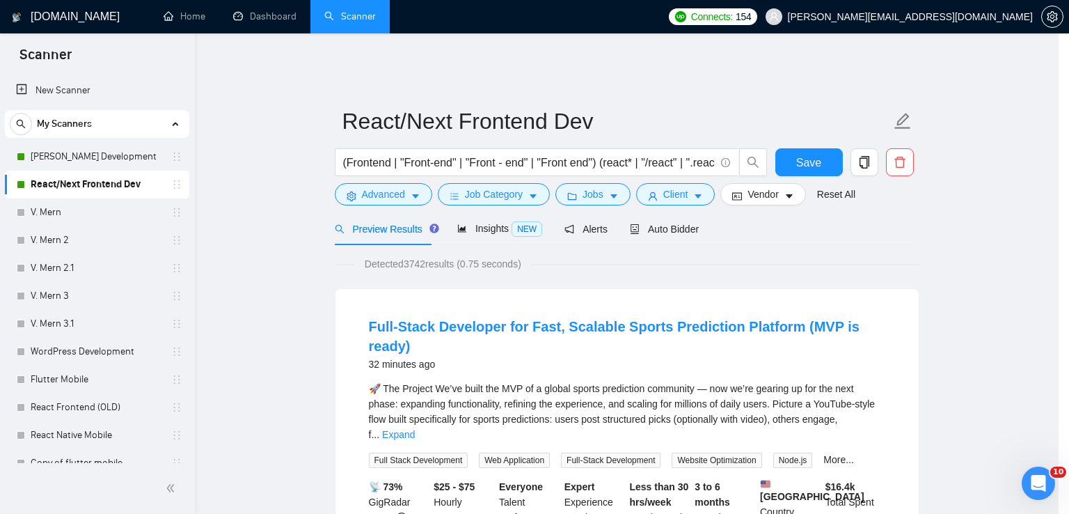
scroll to position [35, 0]
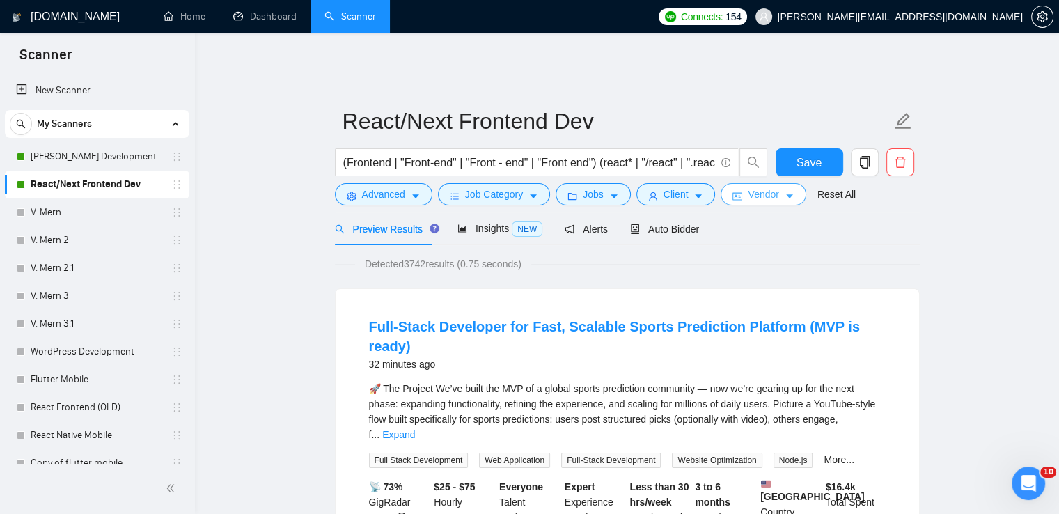
click at [770, 187] on span "Vendor" at bounding box center [763, 194] width 31 height 15
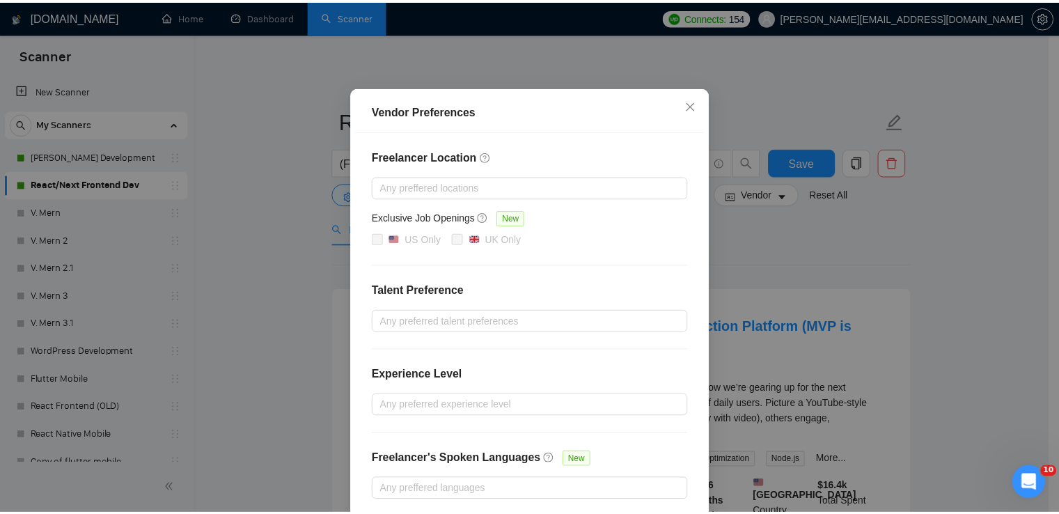
scroll to position [0, 0]
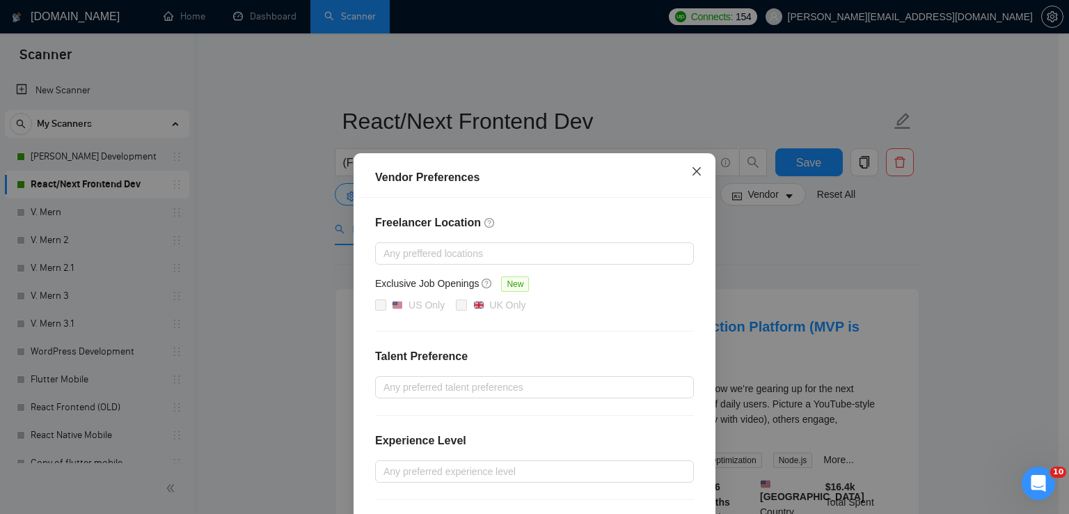
click at [684, 169] on span "Close" at bounding box center [697, 172] width 38 height 38
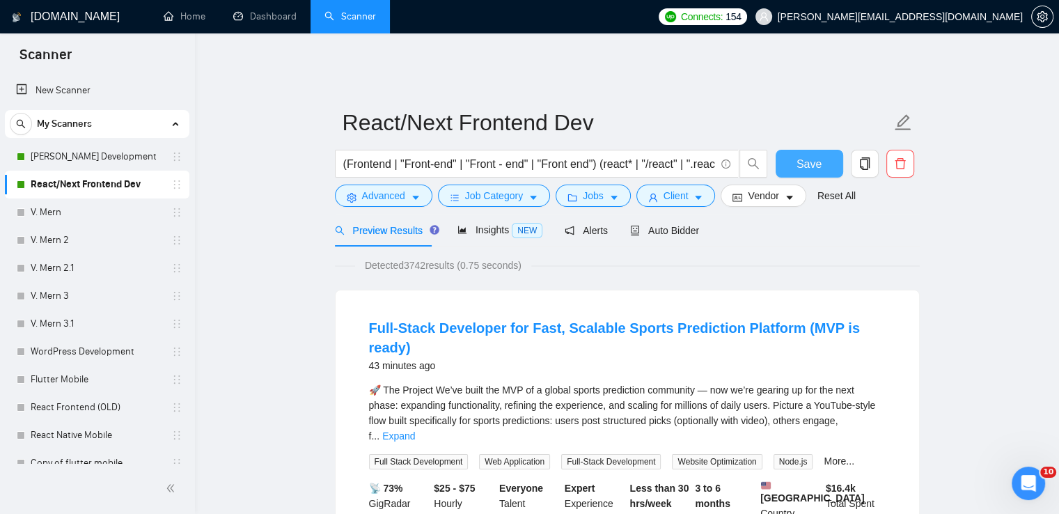
click at [819, 155] on span "Save" at bounding box center [809, 163] width 25 height 17
